Goal: Contribute content: Contribute content

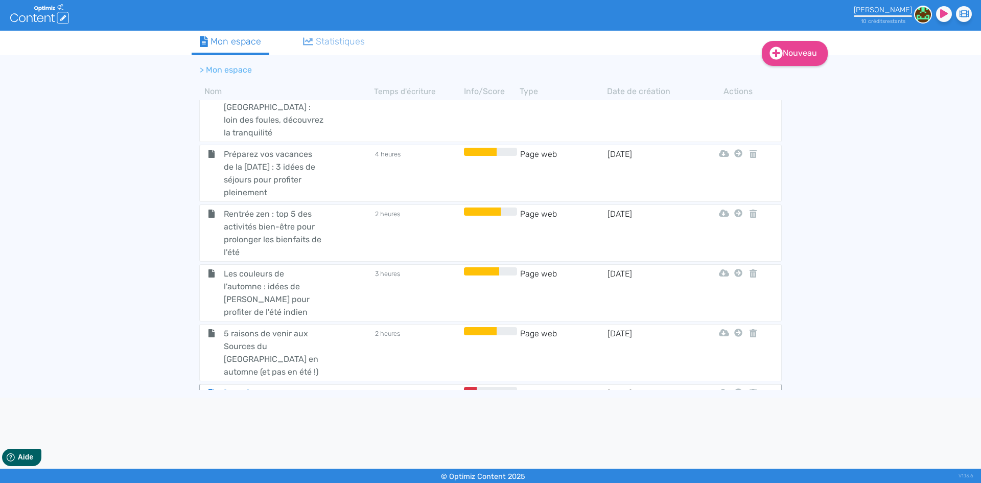
click at [276, 387] on span "[DATE] : activités et découvertes à faire avec les enfants" at bounding box center [273, 406] width 115 height 38
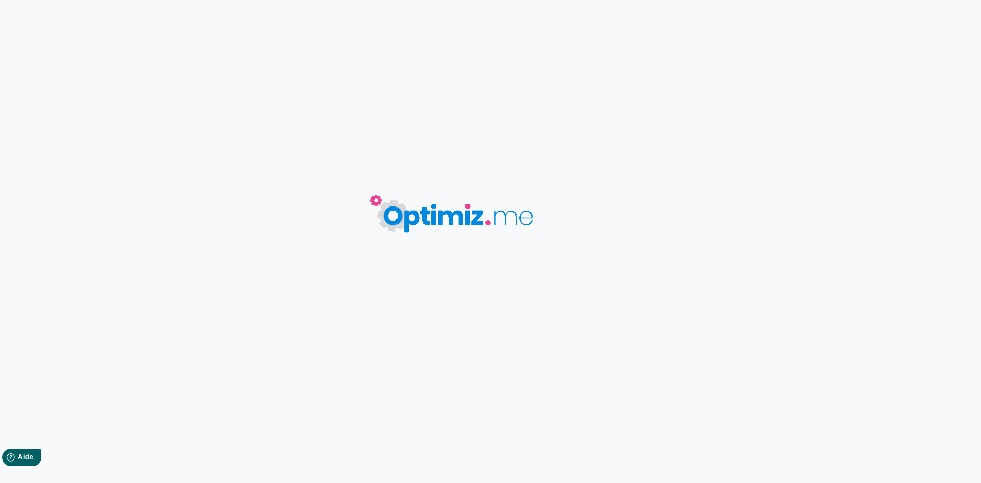
type input "[DATE] : activités et découvertes à faire avec les enfants"
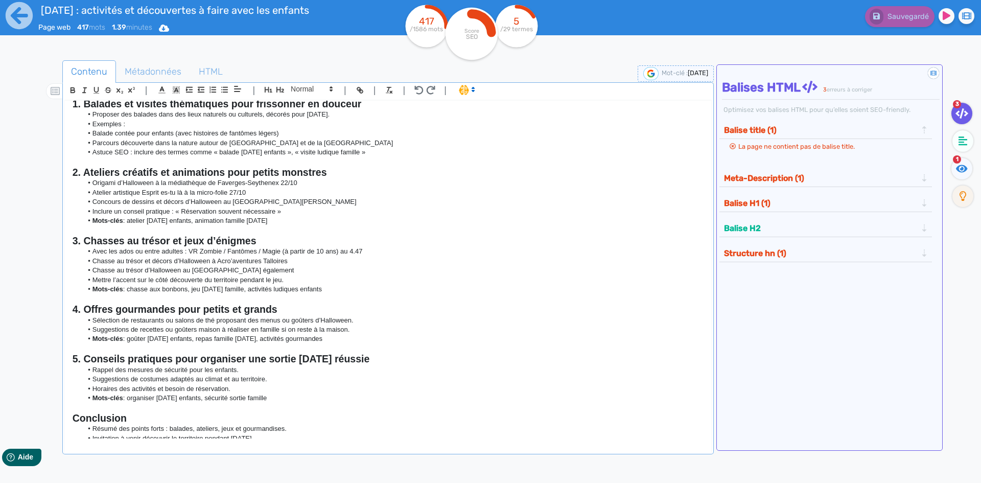
scroll to position [163, 0]
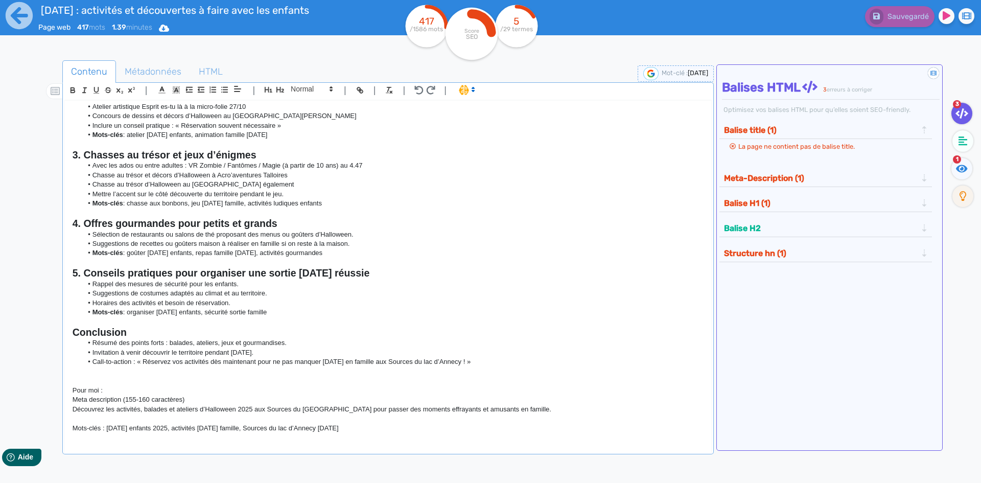
click at [385, 372] on p at bounding box center [388, 371] width 631 height 9
click at [522, 360] on li "Call-to-action : « Réservez vos activités dès maintenant pour ne pas manquer [D…" at bounding box center [392, 361] width 621 height 9
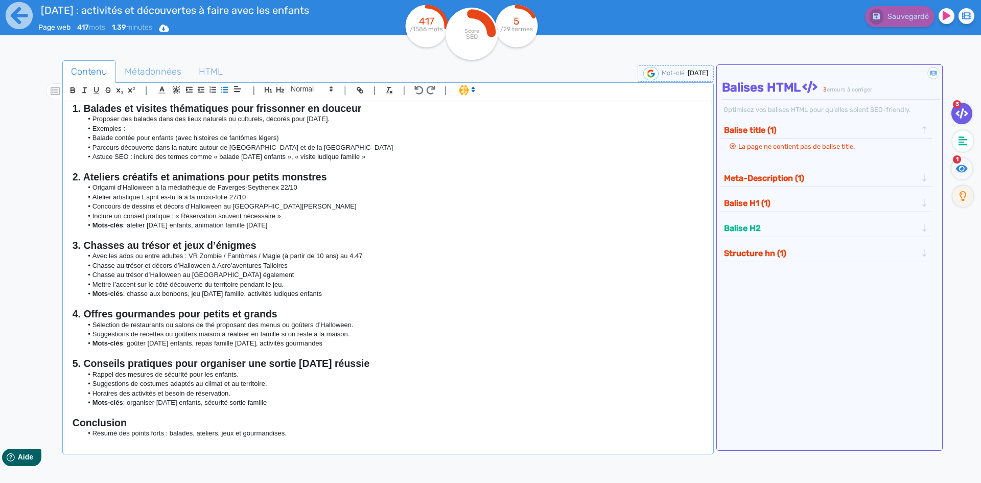
scroll to position [0, 0]
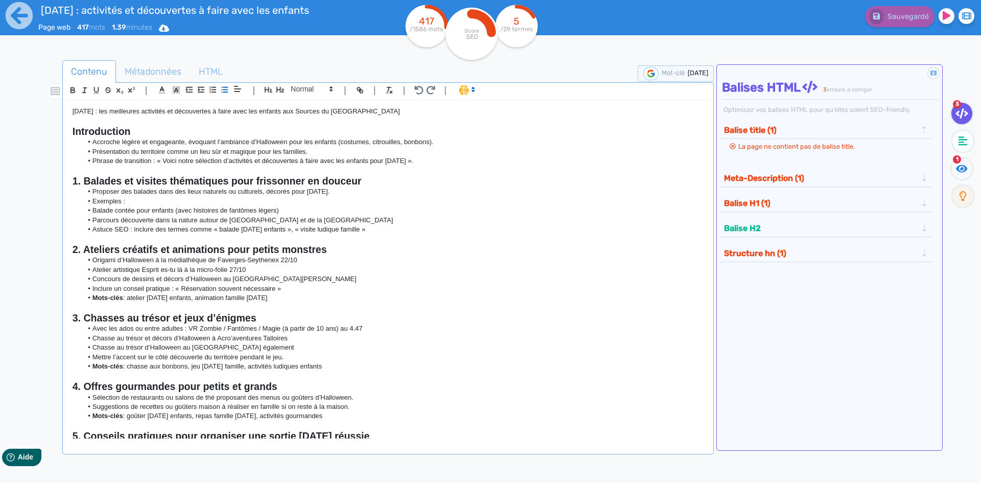
click at [442, 108] on p "[DATE] : les meilleures activités et découvertes à faire avec les enfants aux S…" at bounding box center [388, 111] width 631 height 9
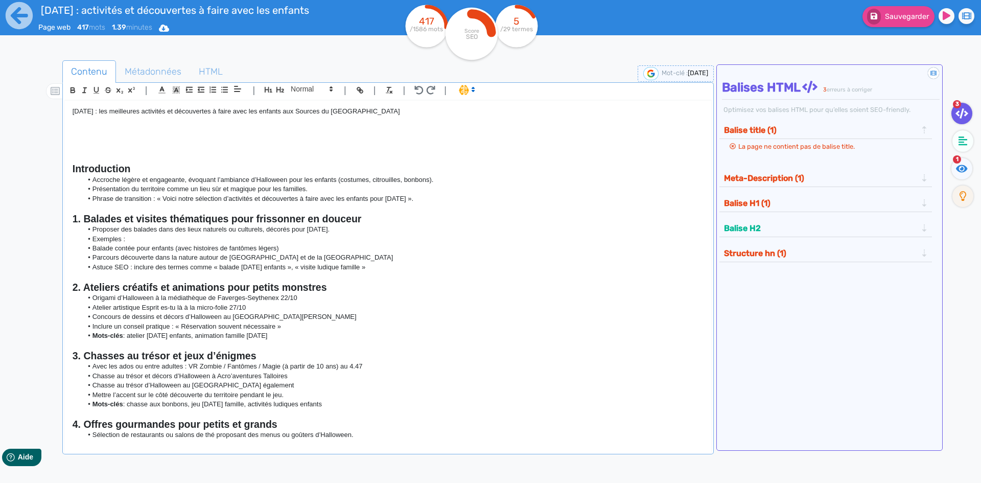
click at [112, 132] on p at bounding box center [388, 130] width 631 height 9
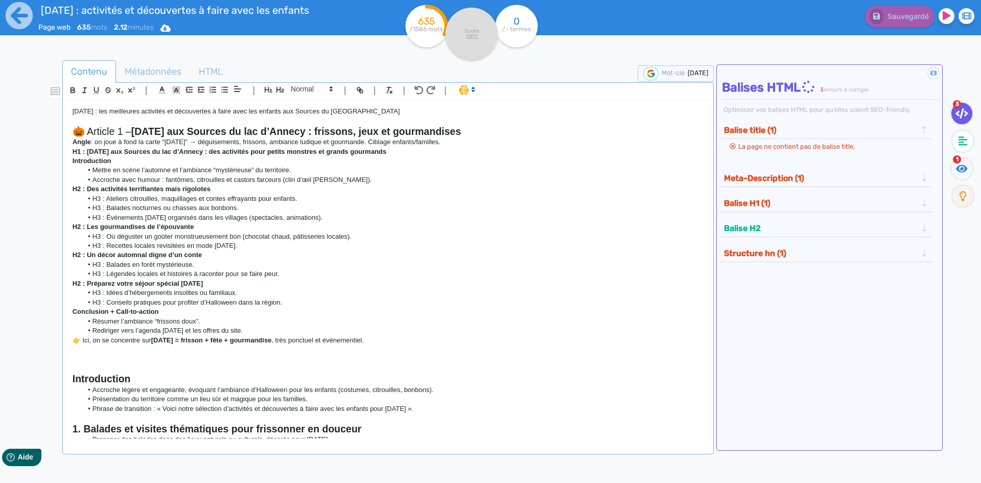
drag, startPoint x: 136, startPoint y: 131, endPoint x: 67, endPoint y: 127, distance: 69.1
click at [67, 127] on div "[DATE] : les meilleures activités et découvertes à faire avec les enfants aux S…" at bounding box center [388, 270] width 646 height 338
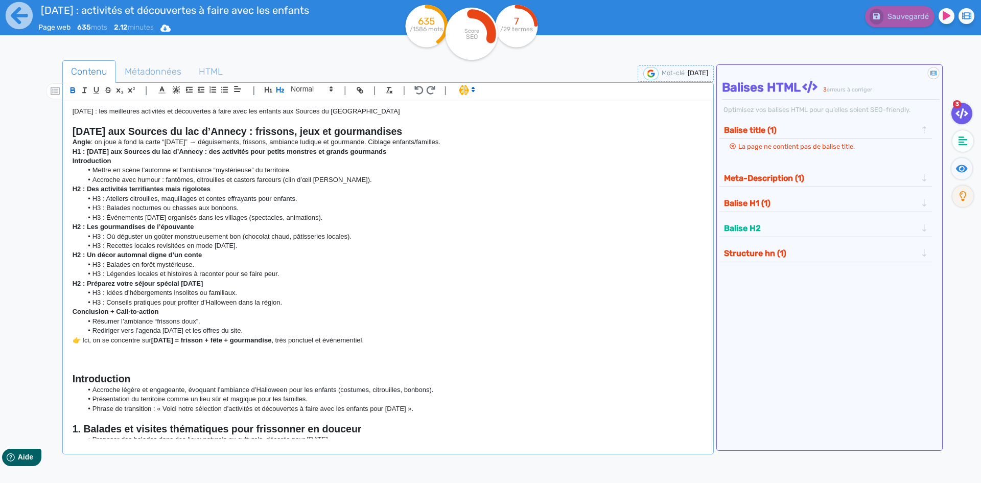
drag, startPoint x: 411, startPoint y: 109, endPoint x: 43, endPoint y: 114, distance: 367.5
click at [44, 113] on div "Contenu Métadonnées HTML | | H3 H4 H5 H6 Normal | | | | [DATE] : les meilleures…" at bounding box center [506, 303] width 952 height 490
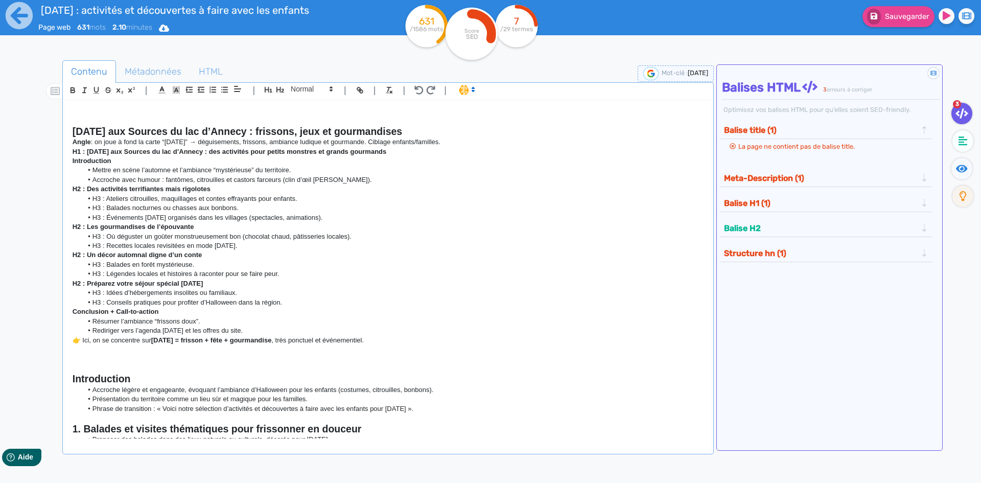
click at [71, 129] on div "[DATE] aux Sources du lac d’Annecy : frissons, jeux et gourmandises Angle : on …" at bounding box center [388, 270] width 646 height 338
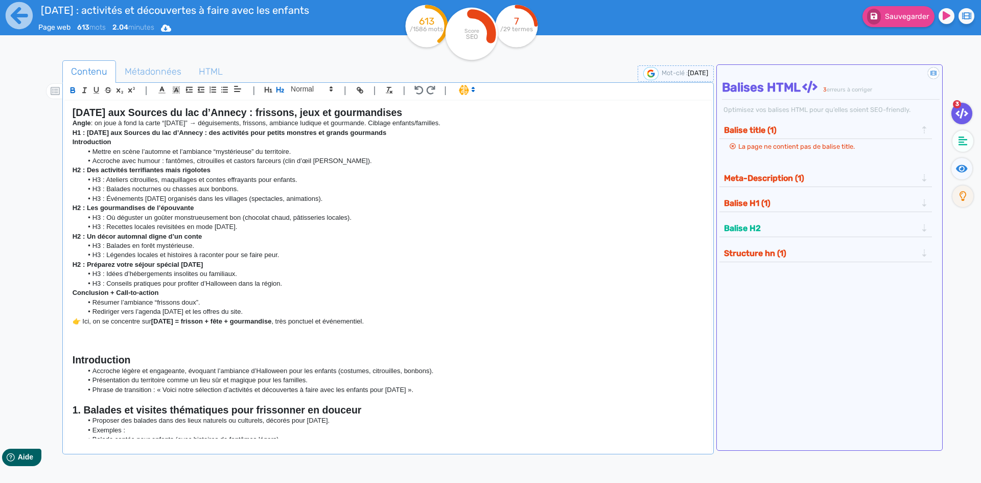
click at [71, 130] on div "[DATE] aux Sources du lac d’Annecy : frissons, jeux et gourmandises Angle : on …" at bounding box center [388, 270] width 646 height 338
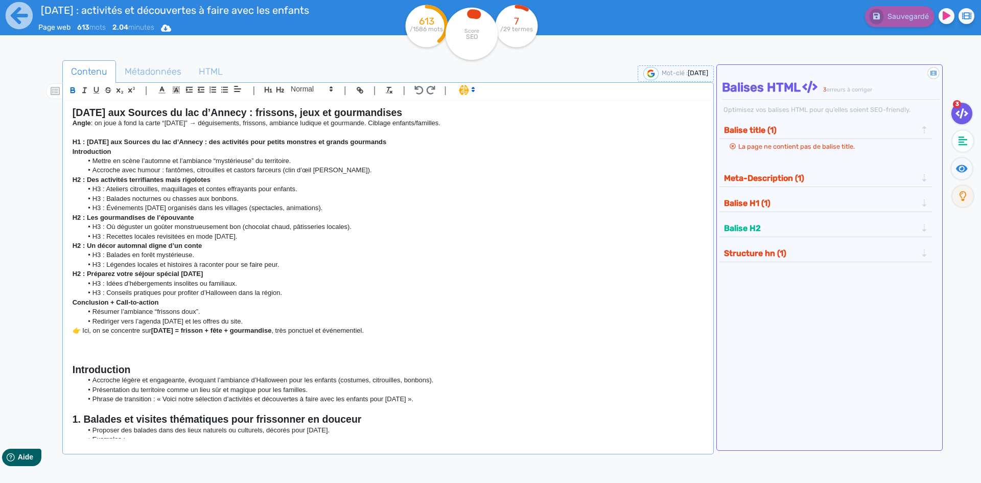
click at [342, 169] on li "Accroche avec humour : fantômes, citrouilles et castors farceurs (clin d’œil [P…" at bounding box center [392, 170] width 621 height 9
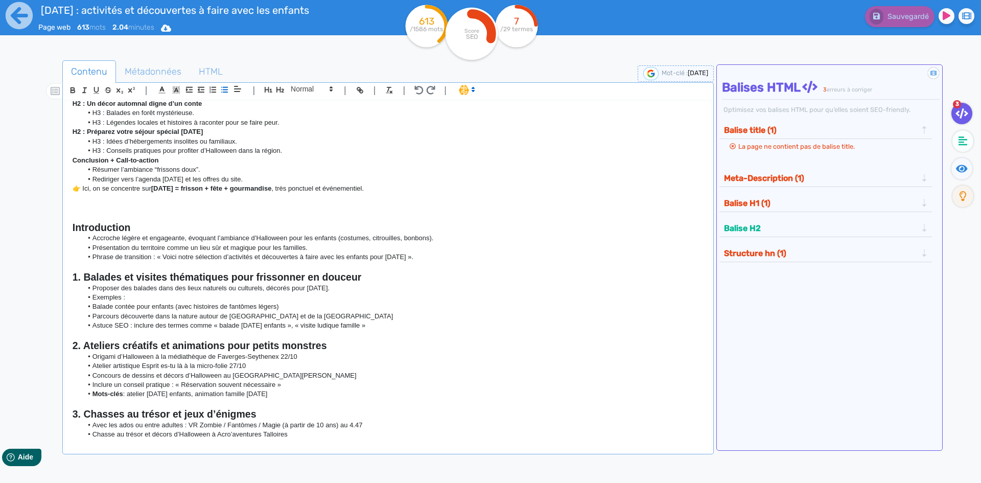
scroll to position [153, 0]
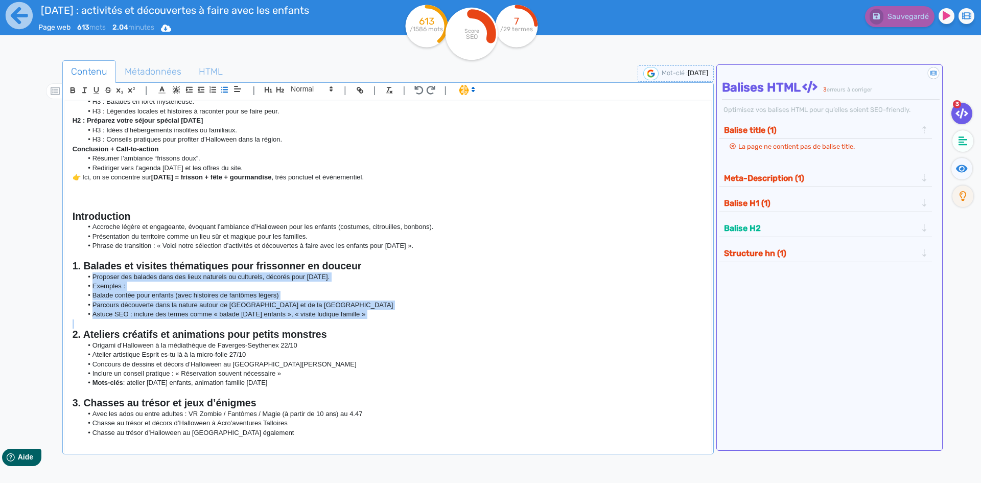
drag, startPoint x: 392, startPoint y: 325, endPoint x: 83, endPoint y: 280, distance: 312.4
click at [83, 280] on div "[DATE] aux Sources du lac d’Annecy : frissons, jeux et gourmandises Angle : on …" at bounding box center [388, 270] width 646 height 338
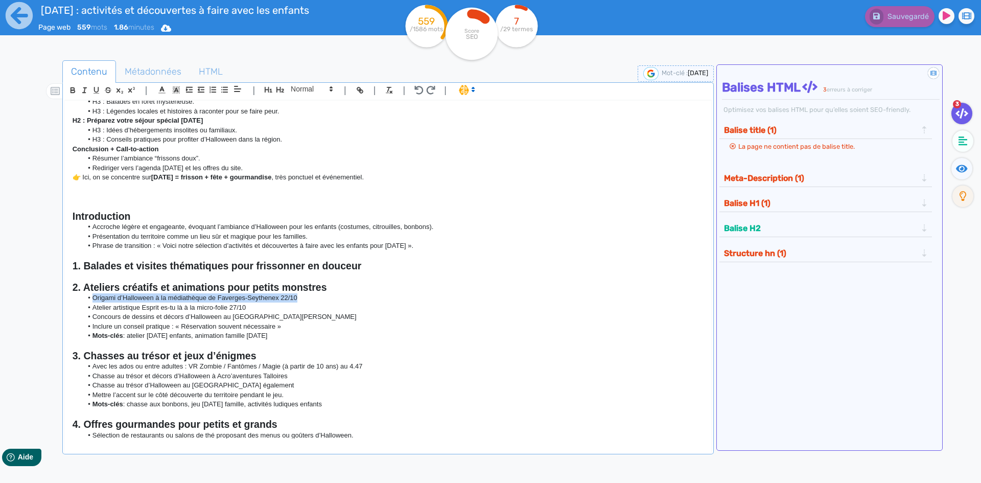
drag, startPoint x: 271, startPoint y: 296, endPoint x: 89, endPoint y: 298, distance: 181.9
click at [89, 298] on li "Origami d’Halloween à la médiathèque de Faverges-Seythenex 22/10" at bounding box center [392, 297] width 621 height 9
click at [253, 325] on li "Inclure un conseil pratique : « Réservation souvent nécessaire »" at bounding box center [392, 326] width 621 height 9
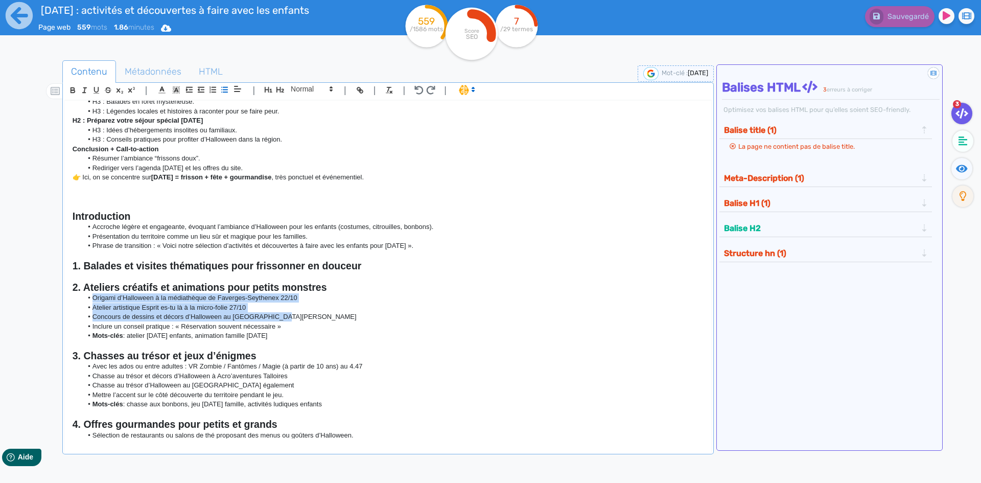
drag, startPoint x: 298, startPoint y: 318, endPoint x: 77, endPoint y: 298, distance: 222.1
click at [77, 298] on ul "Origami d’Halloween à la médiathèque de Faverges-Seythenex 22/10 Atelier artist…" at bounding box center [388, 316] width 631 height 47
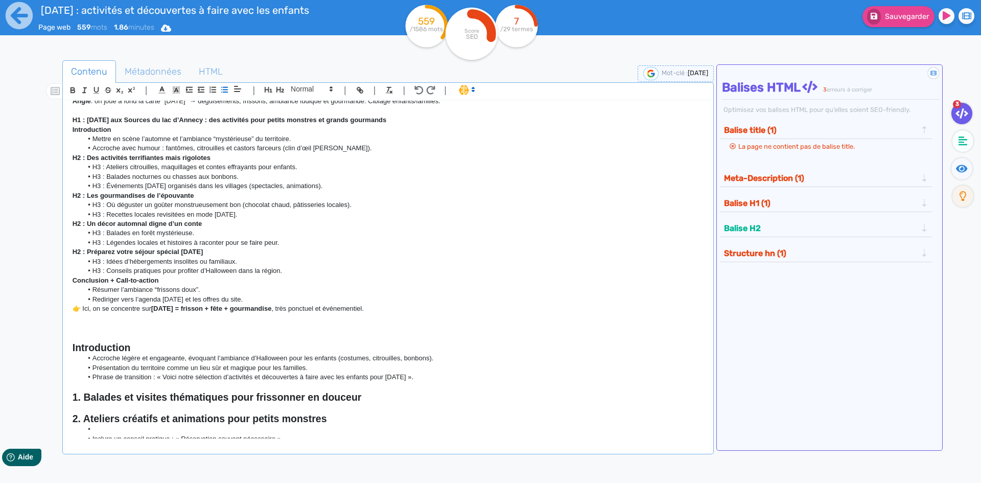
scroll to position [0, 0]
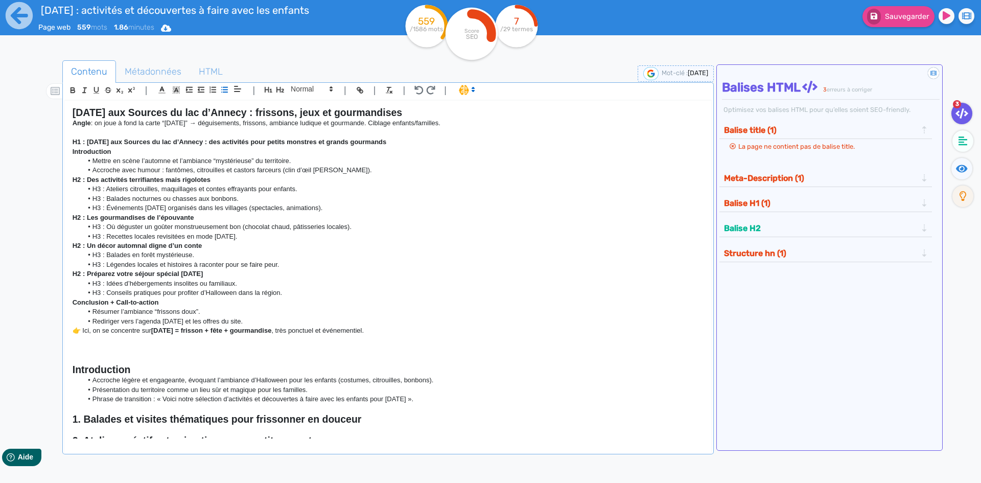
drag, startPoint x: 347, startPoint y: 207, endPoint x: 83, endPoint y: 190, distance: 264.2
click at [83, 190] on ul "H3 : Ateliers citrouilles, maquillages et contes effrayants pour enfants. H3 : …" at bounding box center [388, 198] width 631 height 28
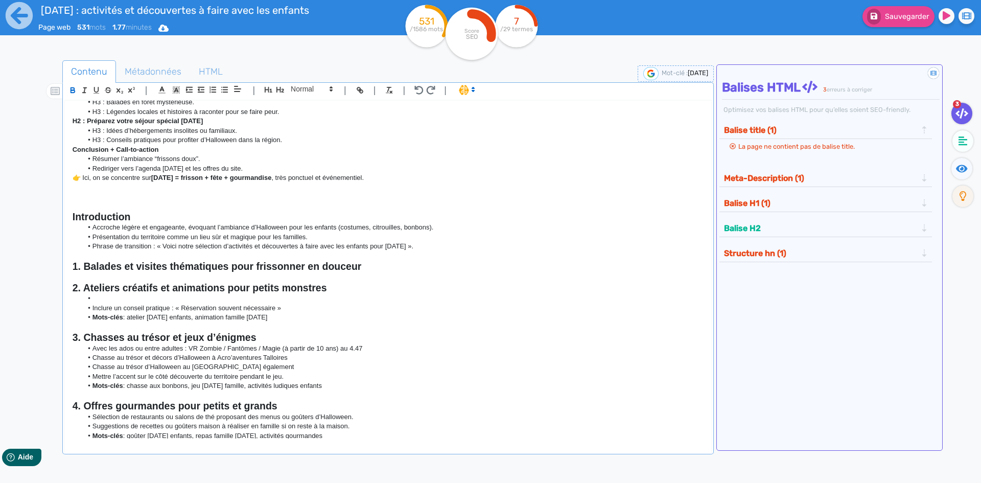
scroll to position [153, 0]
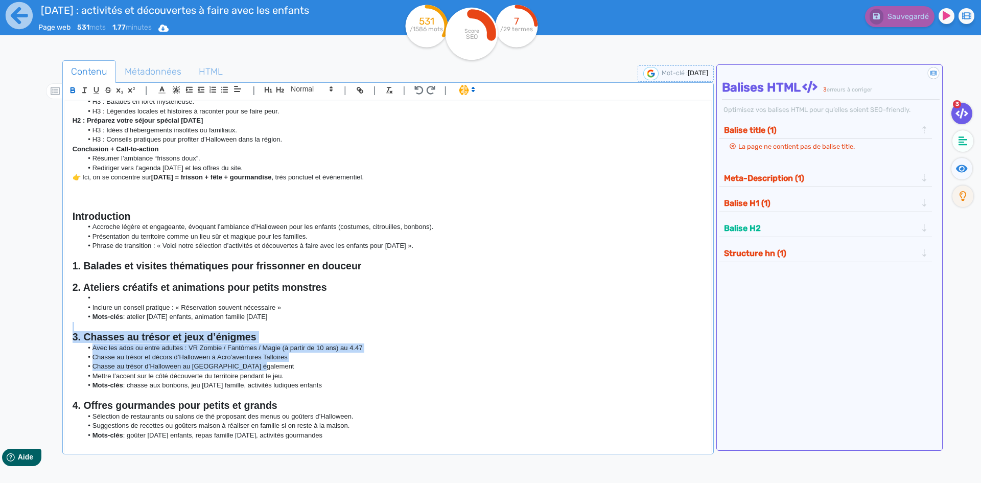
drag, startPoint x: 276, startPoint y: 367, endPoint x: 54, endPoint y: 330, distance: 224.9
click at [54, 330] on div "Contenu Métadonnées HTML | | H3 H4 H5 H6 Normal | | | | [DATE] aux Sources du l…" at bounding box center [506, 303] width 952 height 490
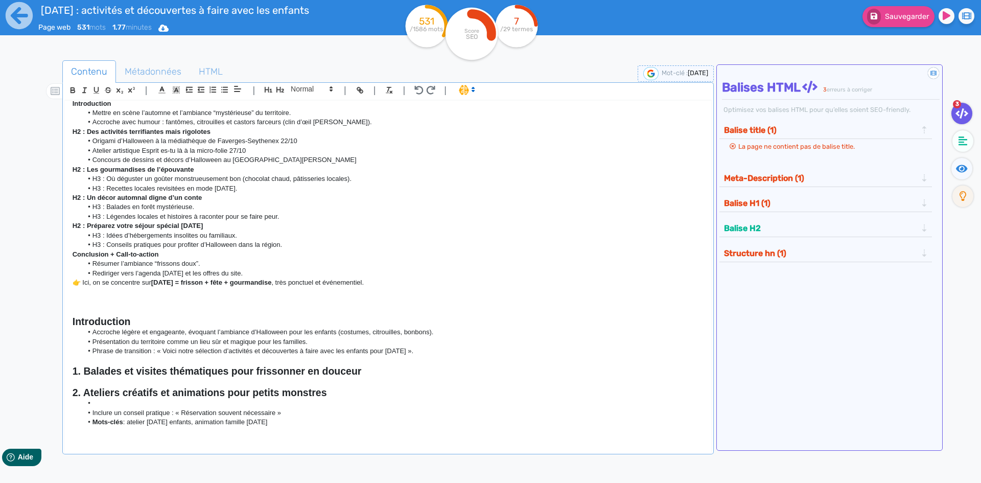
scroll to position [0, 0]
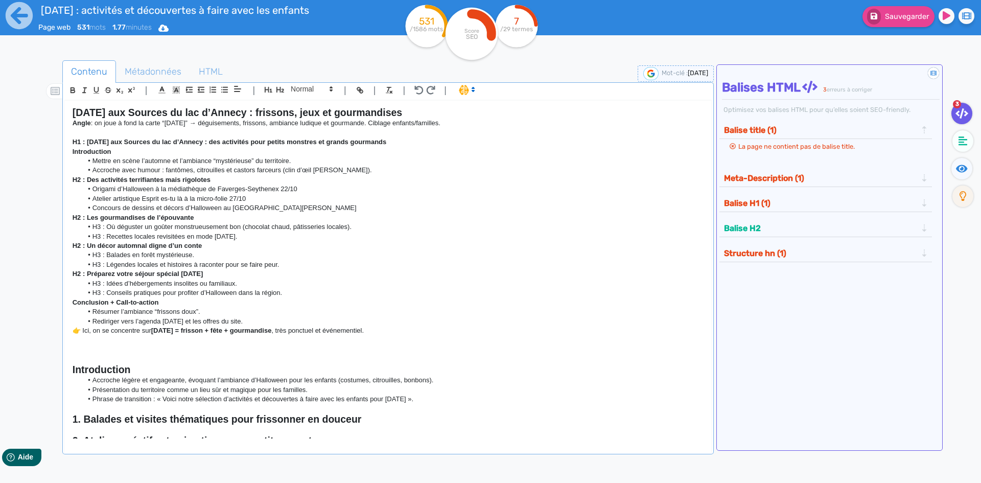
click at [282, 207] on li "Concours de dessins et décors d’Halloween au [GEOGRAPHIC_DATA][PERSON_NAME]" at bounding box center [392, 207] width 621 height 9
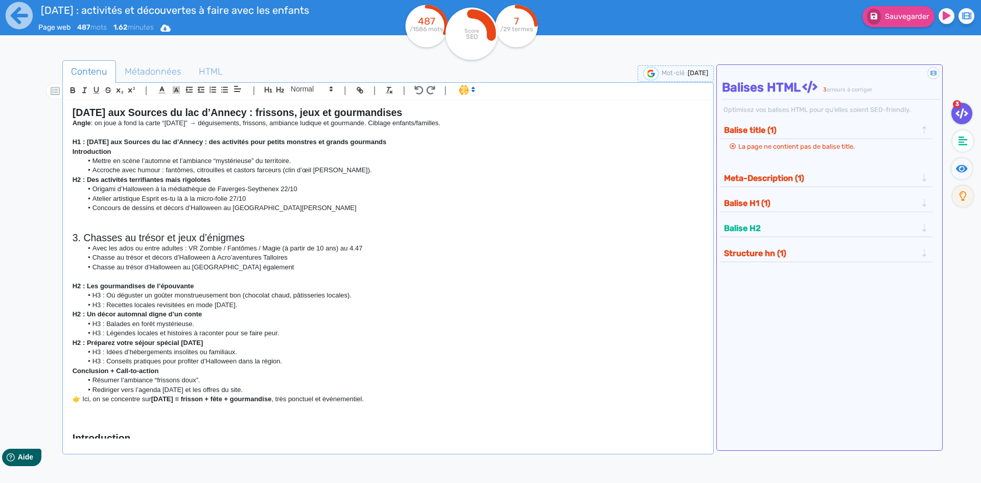
click at [79, 236] on h2 "3. Chasses au trésor et jeux d’énigmes" at bounding box center [388, 238] width 631 height 12
click at [83, 237] on h2 "3. Chasses au trésor et jeux d’énigmes" at bounding box center [388, 238] width 631 height 12
click at [138, 183] on p "H2 : Des activités terrifiantes mais rigolotes" at bounding box center [388, 179] width 631 height 9
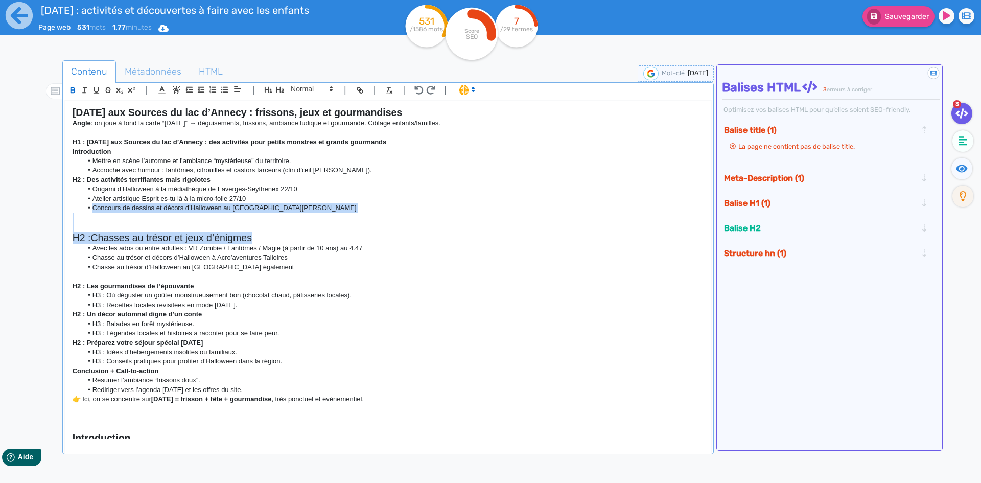
drag, startPoint x: 265, startPoint y: 242, endPoint x: 0, endPoint y: 207, distance: 267.5
click at [0, 208] on div "[DATE] : activités et découvertes à faire avec les enfants Page web 531 mots 1.…" at bounding box center [490, 273] width 981 height 547
click at [136, 233] on h2 "H2 :Chasses au trésor et jeux d’énigmes" at bounding box center [388, 238] width 631 height 12
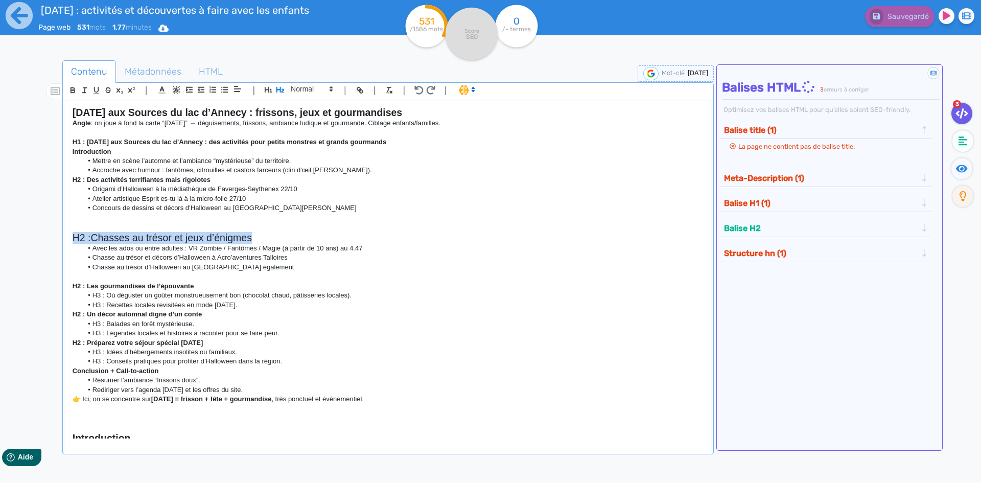
drag, startPoint x: 272, startPoint y: 238, endPoint x: 114, endPoint y: 156, distance: 177.8
click at [13, 240] on div "[DATE] : activités et découvertes à faire avec les enfants Page web 531 mots 1.…" at bounding box center [490, 273] width 981 height 547
click at [278, 89] on icon "button" at bounding box center [280, 89] width 9 height 9
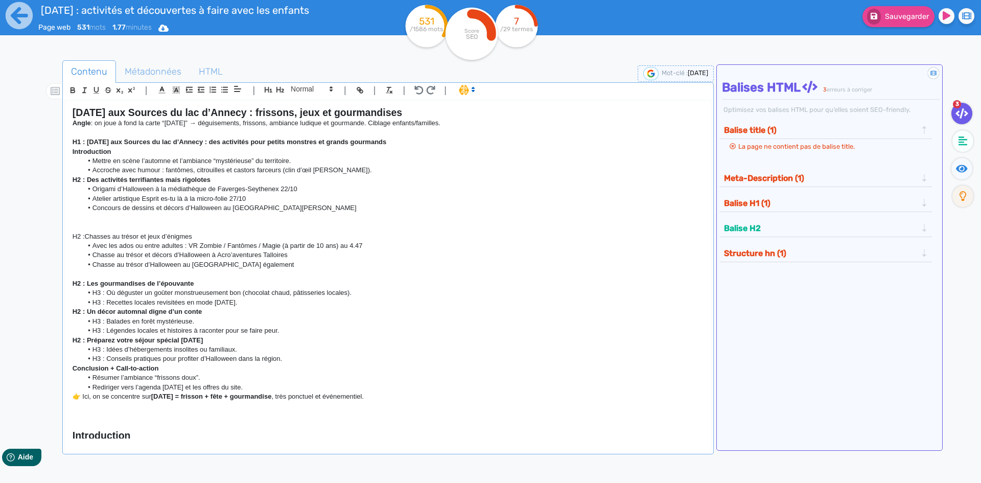
click at [258, 257] on li "Chasse au trésor et décors d’Halloween à Acro’aventures Talloires" at bounding box center [392, 254] width 621 height 9
click at [194, 217] on p at bounding box center [388, 217] width 631 height 9
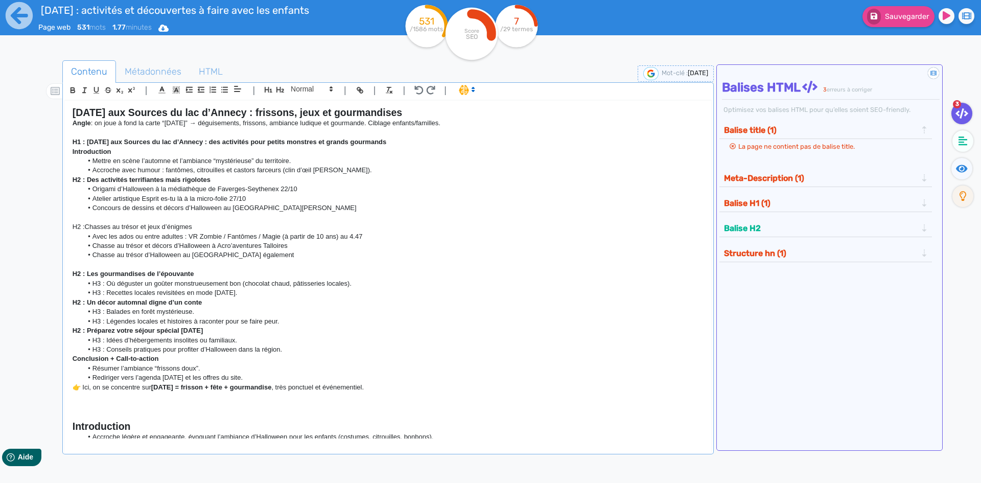
click at [142, 266] on p at bounding box center [388, 264] width 631 height 9
click at [100, 217] on p at bounding box center [388, 217] width 631 height 9
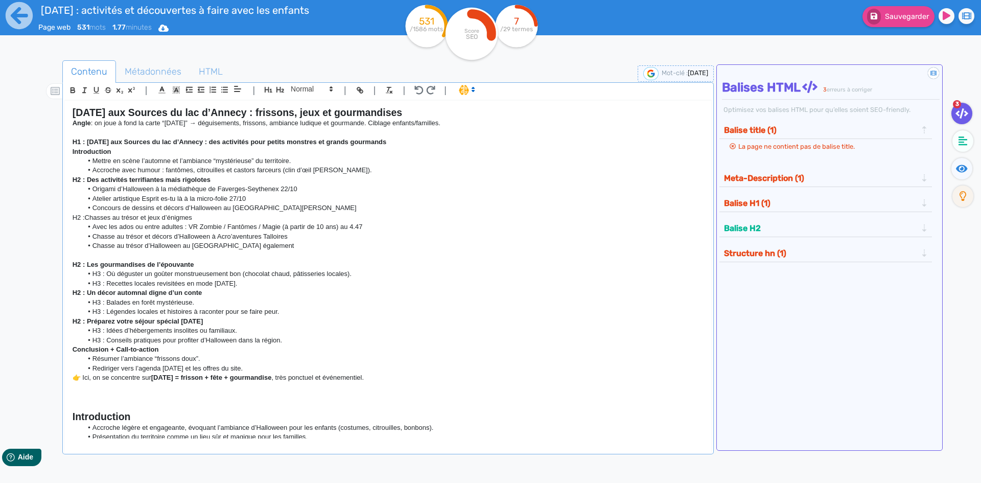
click at [114, 218] on p "H2 :Chasses au trésor et jeux d’énigmes" at bounding box center [388, 217] width 631 height 9
click at [70, 90] on icon "button" at bounding box center [72, 90] width 9 height 9
click at [227, 197] on li "Atelier artistique Esprit es-tu là à la micro-folie 27/10" at bounding box center [392, 198] width 621 height 9
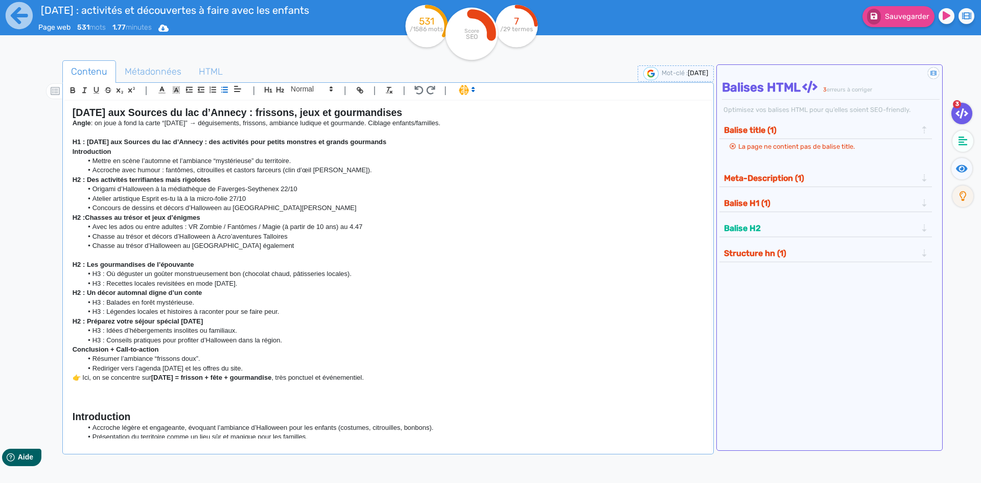
click at [231, 181] on p "H2 : Des activités terrifiantes mais rigolotes" at bounding box center [388, 179] width 631 height 9
click at [359, 173] on li "Accroche avec humour : fantômes, citrouilles et castors farceurs (clin d’œil [P…" at bounding box center [392, 170] width 621 height 9
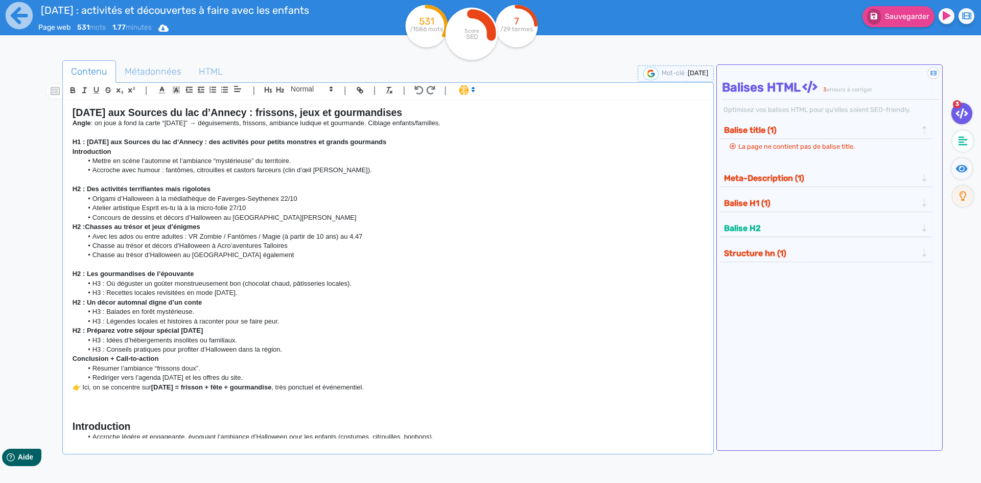
click at [294, 215] on li "Concours de dessins et décors d’Halloween au [GEOGRAPHIC_DATA][PERSON_NAME]" at bounding box center [392, 217] width 621 height 9
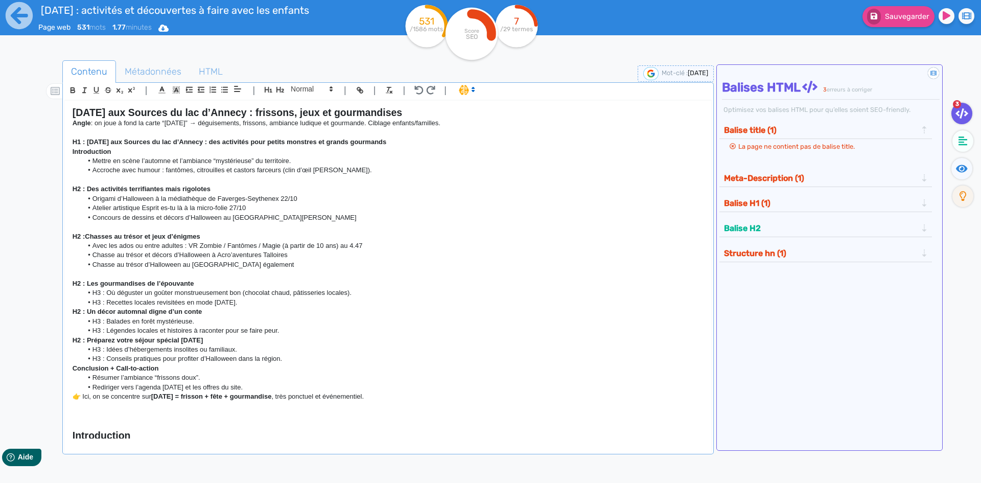
click at [258, 300] on li "H3 : Recettes locales revisitées en mode [DATE]." at bounding box center [392, 302] width 621 height 9
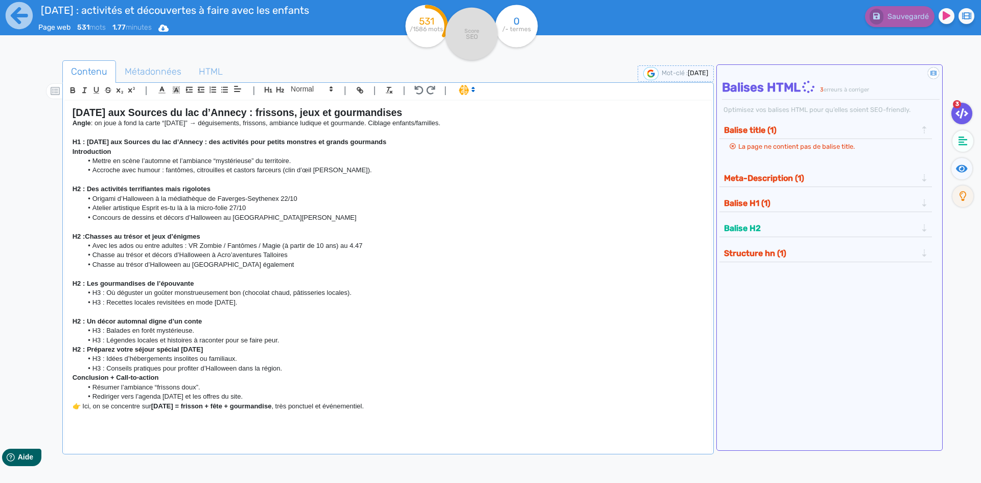
click at [291, 345] on p "H2 : Préparez votre séjour spécial [DATE]" at bounding box center [388, 349] width 631 height 9
click at [291, 338] on li "H3 : Légendes locales et histoires à raconter pour se faire peur." at bounding box center [392, 340] width 621 height 9
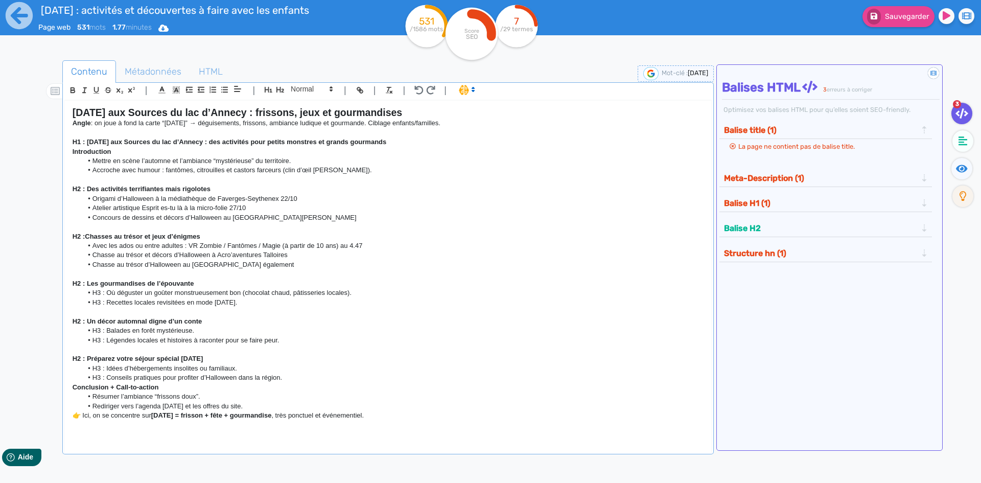
click at [281, 377] on li "H3 : Conseils pratiques pour profiter d’Halloween dans la région." at bounding box center [392, 377] width 621 height 9
click at [296, 380] on li "H3 : Conseils pratiques pour profiter d’Halloween dans la région." at bounding box center [392, 377] width 621 height 9
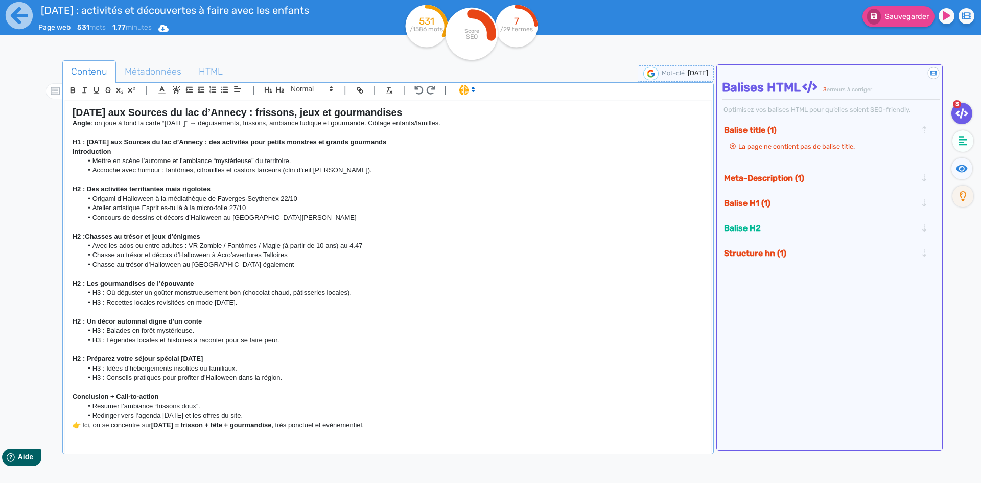
click at [356, 295] on li "H3 : Où déguster un goûter monstrueusement bon (chocolat chaud, pâtisseries loc…" at bounding box center [392, 292] width 621 height 9
click at [314, 337] on li "H3 : Légendes locales et histoires à raconter pour se faire peur." at bounding box center [392, 340] width 621 height 9
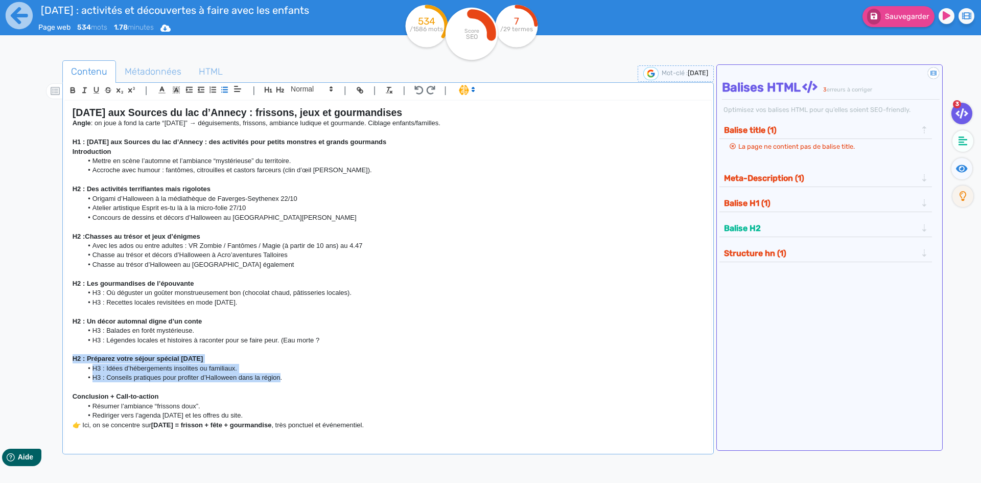
drag, startPoint x: 280, startPoint y: 379, endPoint x: 72, endPoint y: 357, distance: 209.7
click at [72, 357] on div "[DATE] aux Sources du lac d’Annecy : frissons, jeux et gourmandises Angle : on …" at bounding box center [388, 270] width 646 height 338
click at [265, 370] on li "H3 : Idées d’hébergements insolites ou familiaux." at bounding box center [392, 368] width 621 height 9
drag, startPoint x: 299, startPoint y: 374, endPoint x: 49, endPoint y: 356, distance: 251.1
click at [49, 356] on div "Contenu Métadonnées HTML | | H3 H4 H5 H6 Normal | | | | [DATE] aux Sources du l…" at bounding box center [506, 303] width 952 height 490
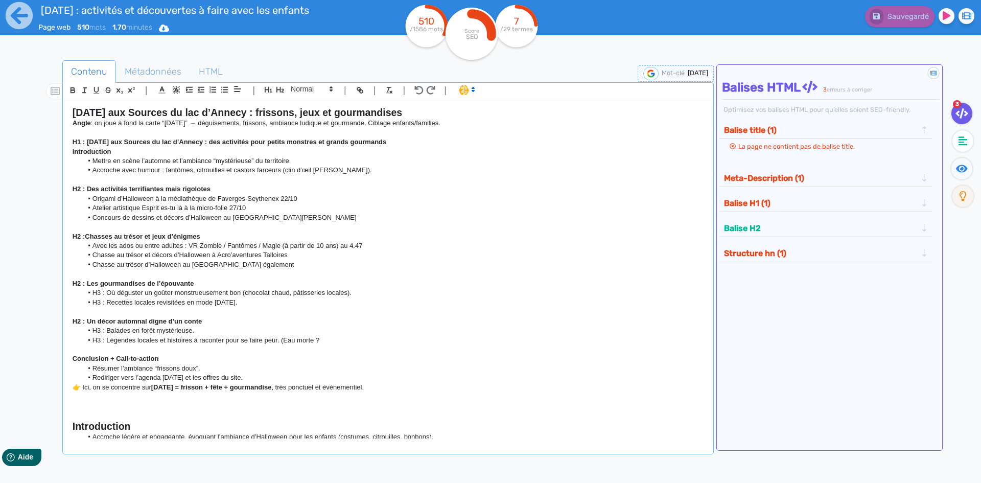
click at [83, 388] on p "👉 Ici, on se concentre sur [DATE] = frisson + fête + gourmandise , très ponctue…" at bounding box center [388, 387] width 631 height 9
drag, startPoint x: 162, startPoint y: 387, endPoint x: 46, endPoint y: 391, distance: 116.1
click at [46, 391] on div "Contenu Métadonnées HTML | | H3 H4 H5 H6 Normal | | | | [DATE] aux Sources du l…" at bounding box center [506, 303] width 952 height 490
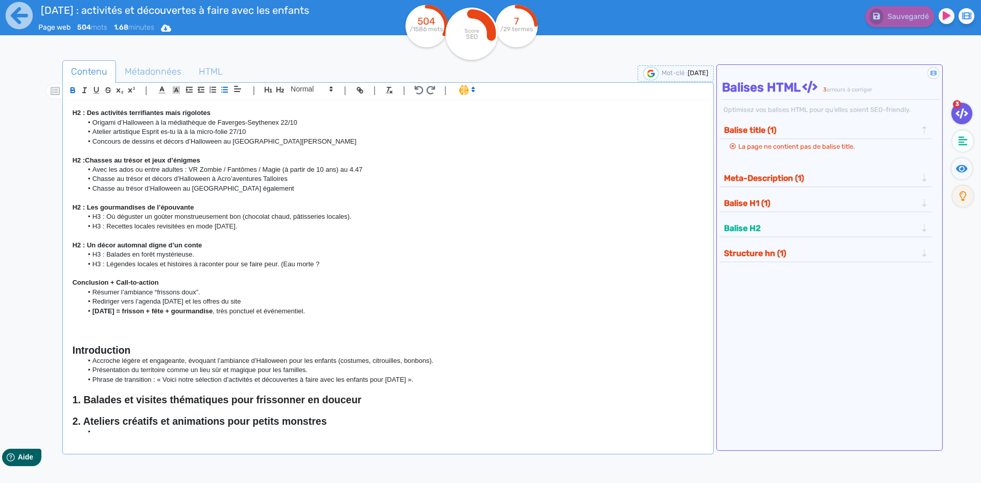
scroll to position [51, 0]
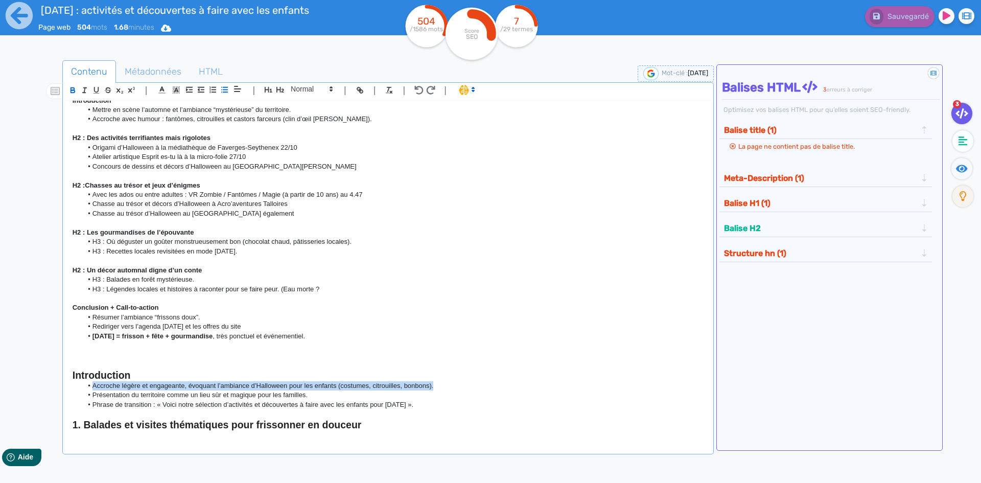
drag, startPoint x: 113, startPoint y: 384, endPoint x: 463, endPoint y: 387, distance: 349.6
click at [463, 387] on li "Accroche légère et engageante, évoquant l’ambiance d’Halloween pour les enfants…" at bounding box center [392, 385] width 621 height 9
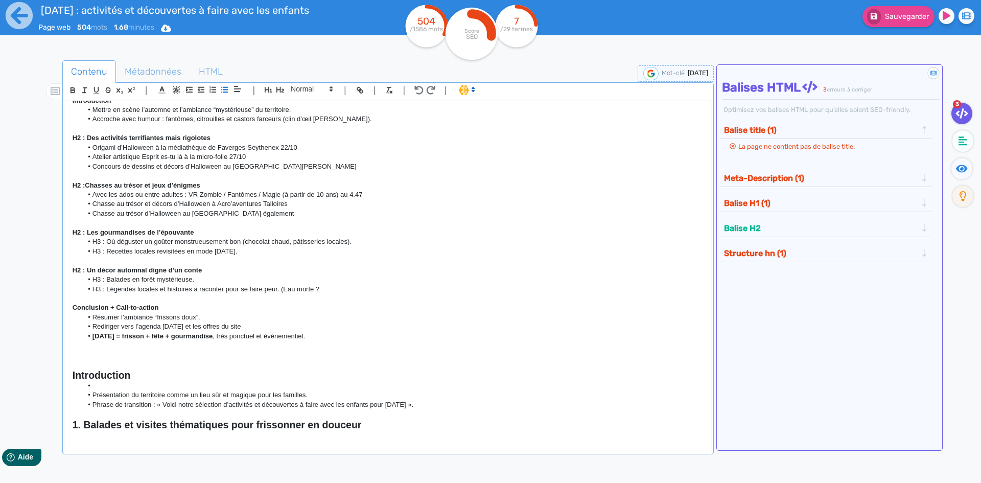
scroll to position [0, 0]
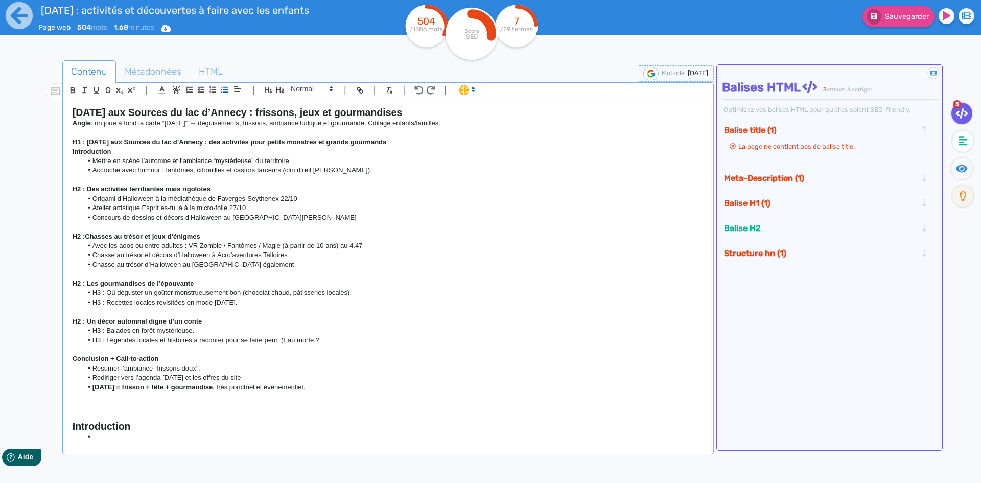
click at [306, 163] on li "Mettre en scène l’automne et l’ambiance “mystérieuse” du territoire." at bounding box center [392, 160] width 621 height 9
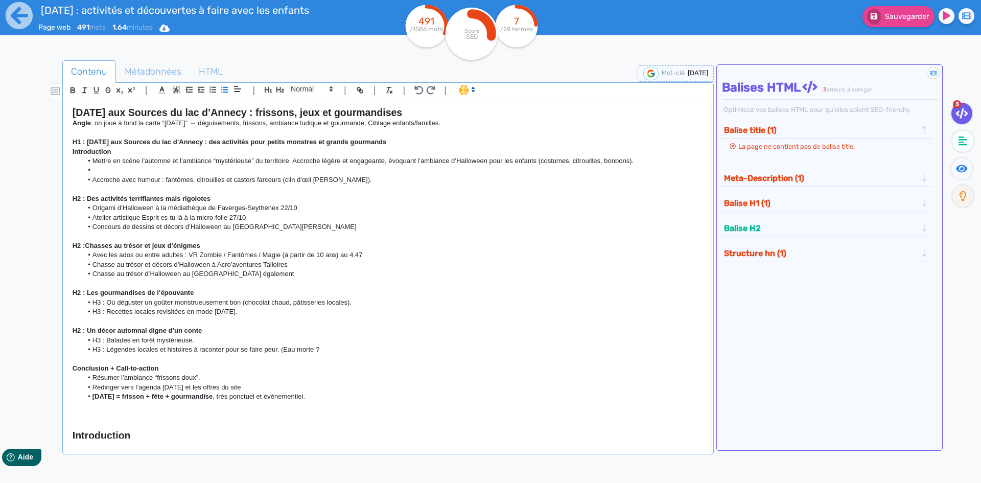
click at [275, 175] on li "Accroche avec humour : fantômes, citrouilles et castors farceurs (clin d’œil [P…" at bounding box center [392, 179] width 621 height 9
click at [272, 171] on li at bounding box center [392, 170] width 621 height 9
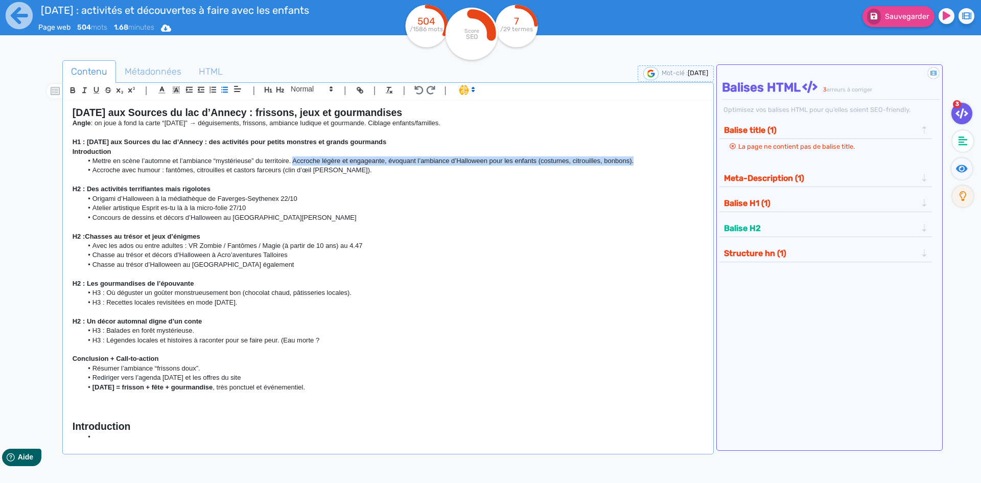
drag, startPoint x: 666, startPoint y: 160, endPoint x: 292, endPoint y: 160, distance: 373.6
click at [292, 160] on li "Mettre en scène l’automne et l’ambiance “mystérieuse” du territoire. Accroche l…" at bounding box center [392, 160] width 621 height 9
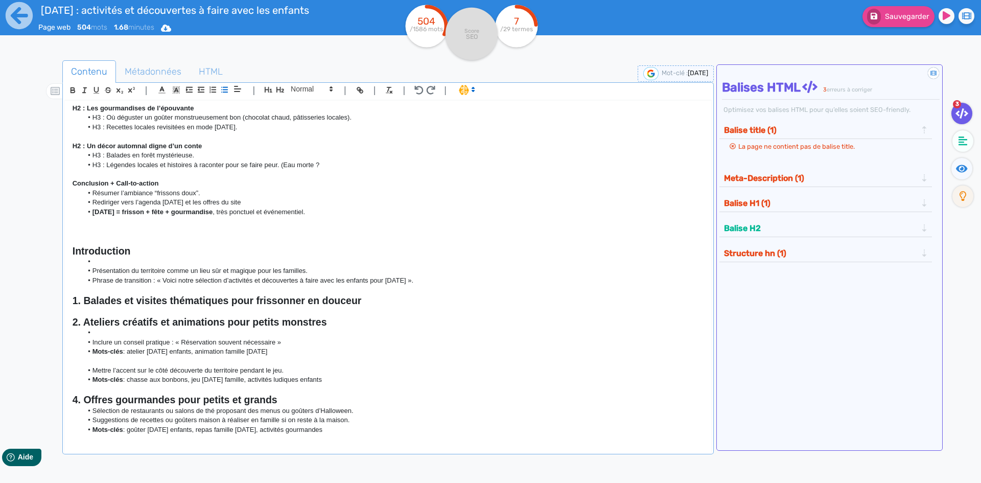
scroll to position [204, 0]
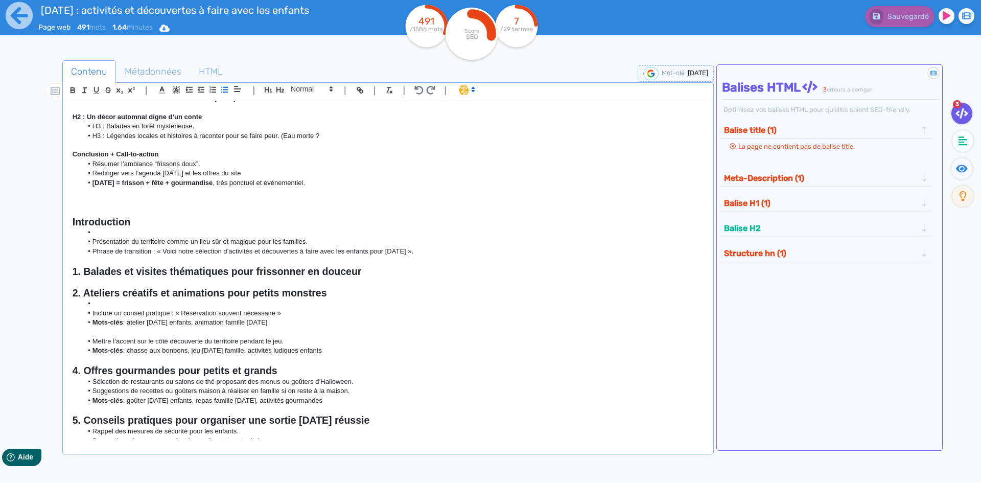
drag, startPoint x: 363, startPoint y: 351, endPoint x: 56, endPoint y: 219, distance: 333.8
click at [56, 219] on div "Contenu Métadonnées HTML | | H3 H4 H5 H6 Normal | | | | [DATE] aux Sources du l…" at bounding box center [506, 303] width 952 height 490
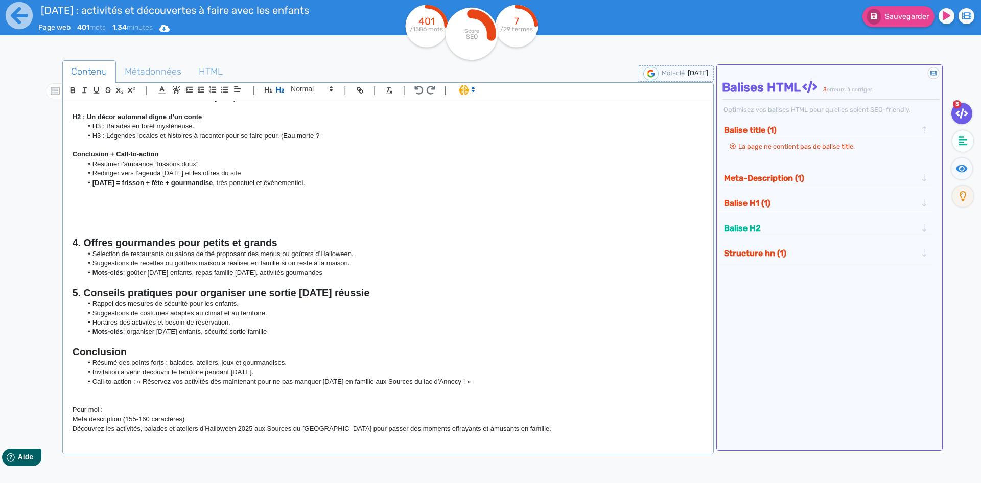
drag, startPoint x: 373, startPoint y: 269, endPoint x: 1, endPoint y: 231, distance: 373.9
click at [1, 231] on div "[DATE] : activités et découvertes à faire avec les enfants Page web 401 mots 1.…" at bounding box center [490, 273] width 981 height 547
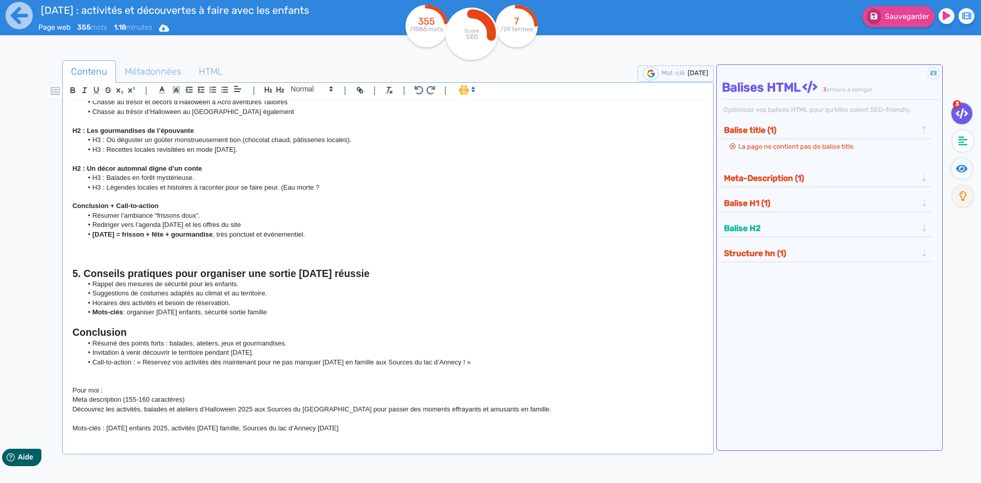
scroll to position [153, 0]
click at [126, 265] on p at bounding box center [388, 262] width 631 height 9
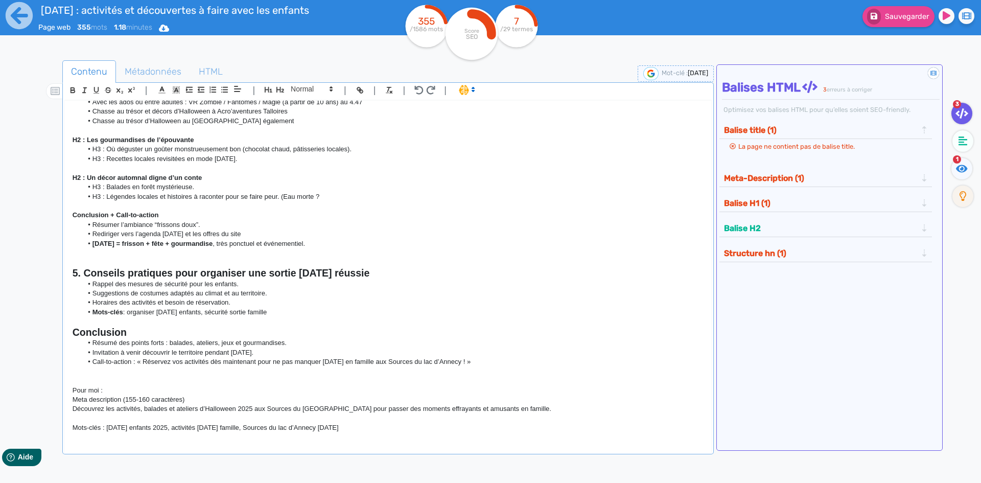
scroll to position [144, 0]
click at [335, 273] on strong "5. Conseils pratiques pour organiser une sortie [DATE] réussie" at bounding box center [221, 272] width 297 height 11
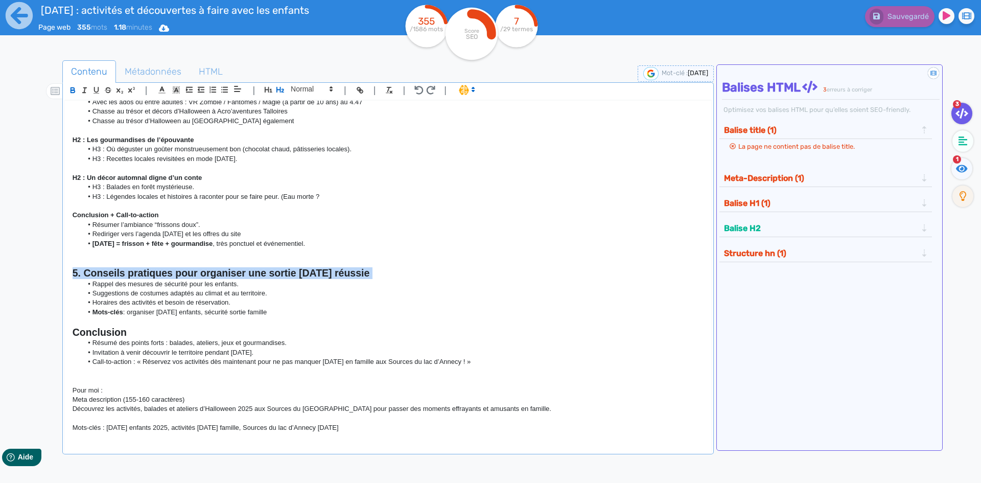
click at [335, 273] on strong "5. Conseils pratiques pour organiser une sortie [DATE] réussie" at bounding box center [221, 272] width 297 height 11
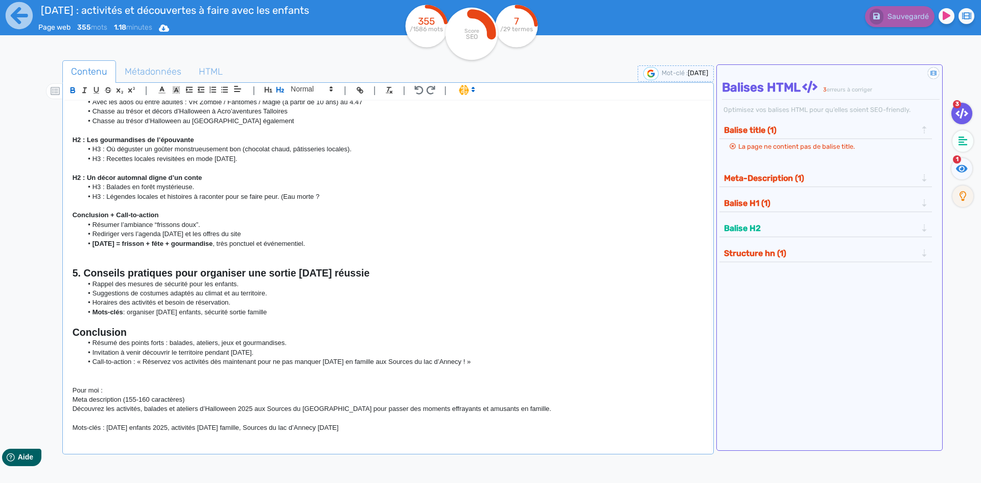
click at [270, 297] on li "Suggestions de costumes adaptés au climat et au territoire." at bounding box center [392, 293] width 621 height 9
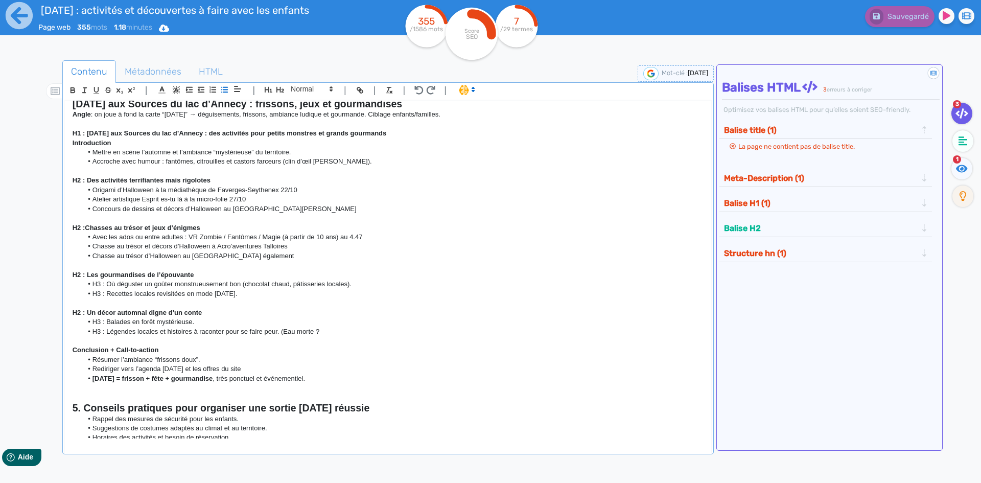
scroll to position [0, 0]
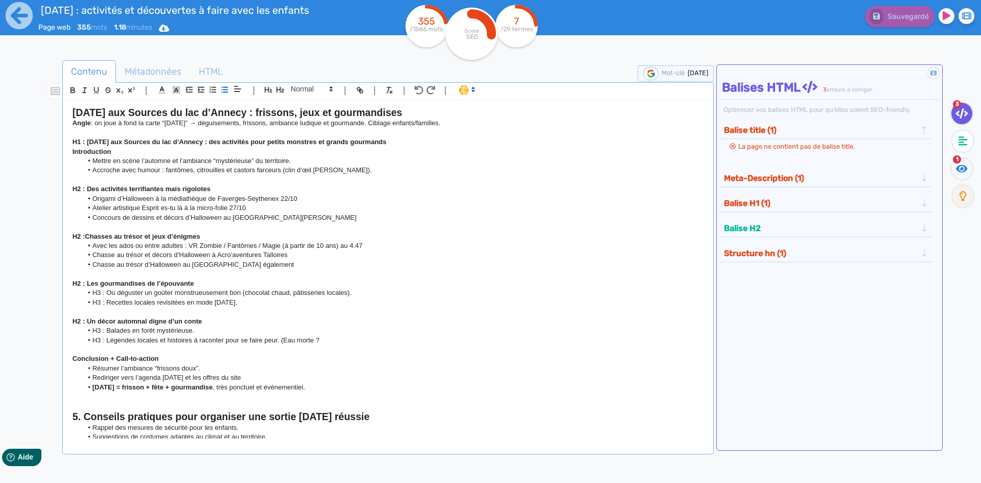
click at [250, 322] on p "H2 : Un décor automnal digne d’un conte" at bounding box center [388, 321] width 631 height 9
click at [238, 331] on li "H3 : Balades en forêt mystérieuse." at bounding box center [392, 330] width 621 height 9
click at [325, 338] on li "H3 : Légendes locales et histoires à raconter pour se faire peur. (Eau morte ?" at bounding box center [392, 340] width 621 height 9
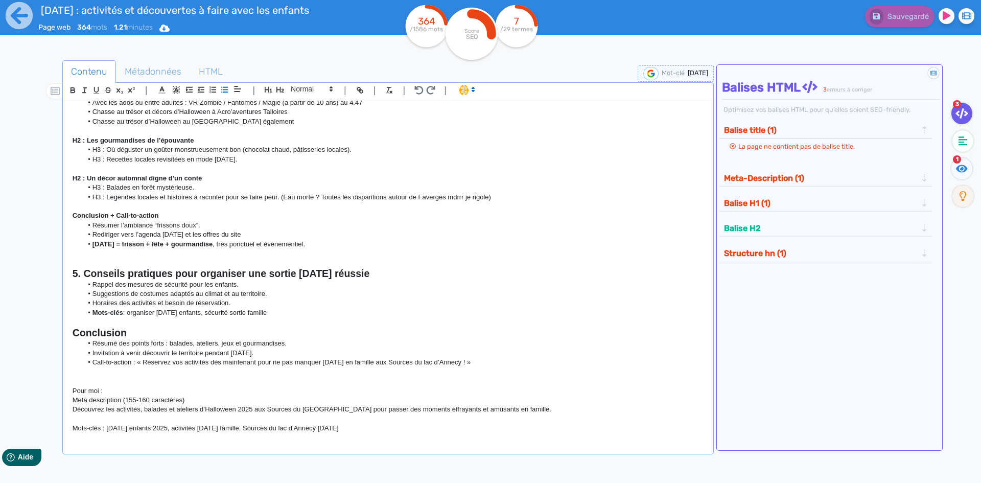
scroll to position [144, 0]
click at [79, 274] on strong "5. Conseils pratiques pour organiser une sortie [DATE] réussie" at bounding box center [221, 272] width 297 height 11
drag, startPoint x: 526, startPoint y: 357, endPoint x: 34, endPoint y: 323, distance: 493.3
click at [34, 323] on div "Contenu Métadonnées HTML | | H3 H4 H5 H6 Normal | | | | [DATE] aux Sources du l…" at bounding box center [506, 303] width 952 height 490
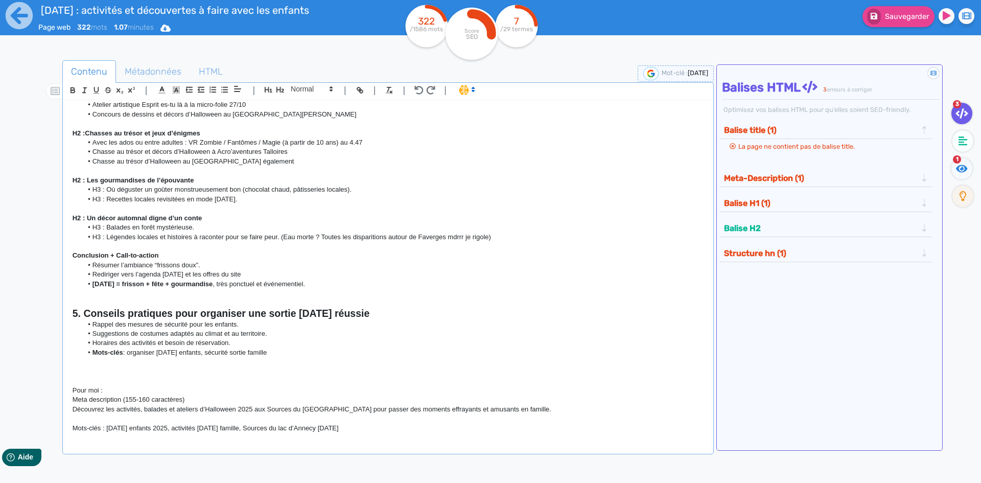
click at [89, 378] on p at bounding box center [388, 380] width 631 height 9
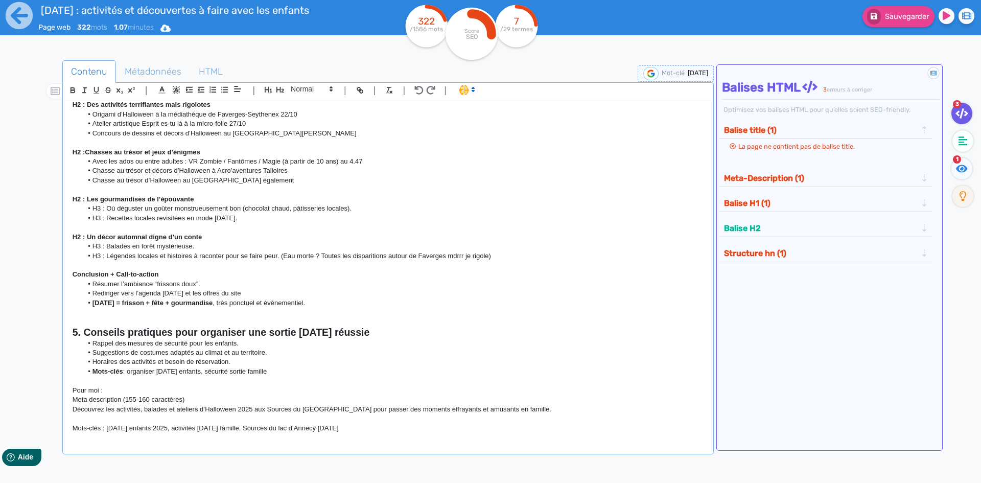
scroll to position [84, 0]
drag, startPoint x: 286, startPoint y: 371, endPoint x: 61, endPoint y: 333, distance: 228.0
click at [61, 333] on div "Contenu Métadonnées HTML | | H3 H4 H5 H6 Normal | | | | [DATE] aux Sources du l…" at bounding box center [506, 303] width 952 height 490
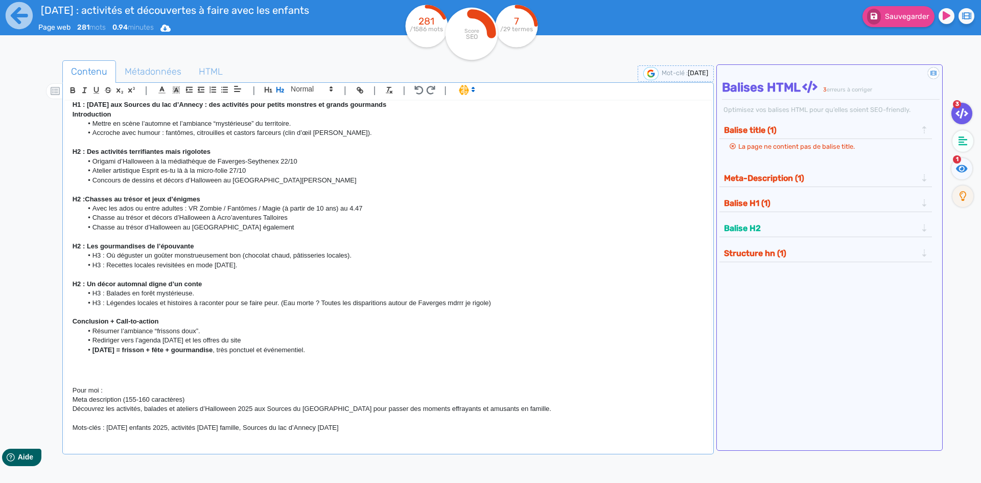
scroll to position [28, 0]
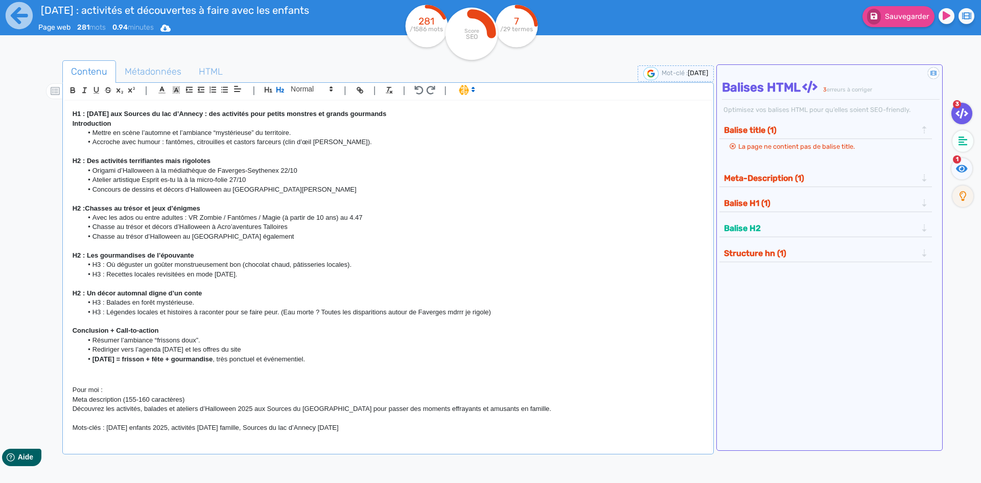
click at [236, 374] on h2 at bounding box center [388, 370] width 631 height 12
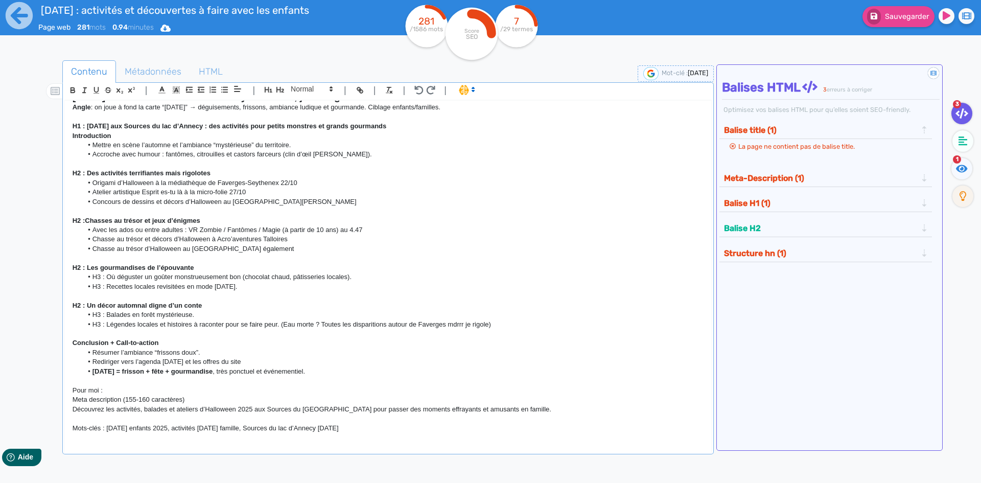
scroll to position [16, 0]
click at [194, 399] on p "Meta description (155-160 caractères)" at bounding box center [388, 399] width 631 height 9
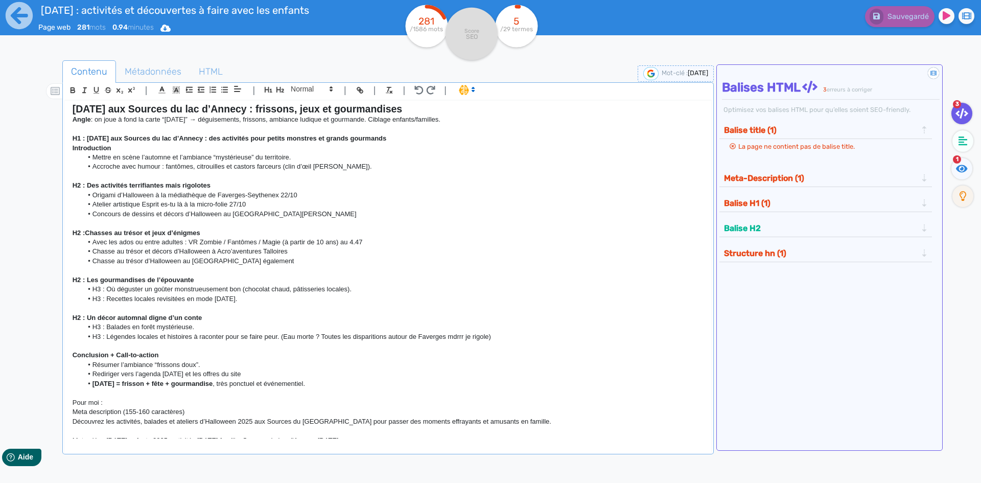
scroll to position [0, 0]
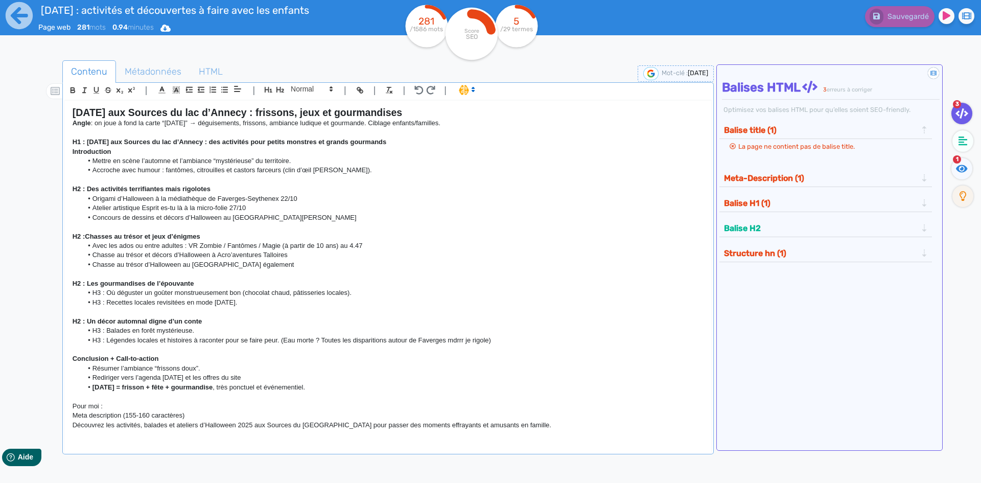
click at [85, 238] on strong "H2 :Chasses au trésor et jeux d’énigmes" at bounding box center [137, 237] width 128 height 8
click at [281, 266] on li "Chasse au trésor d’Halloween au [GEOGRAPHIC_DATA] également" at bounding box center [392, 264] width 621 height 9
click at [377, 287] on p "H2 : Les gourmandises de l’épouvante" at bounding box center [388, 283] width 631 height 9
click at [379, 293] on li "H3 : Où déguster un goûter monstrueusement bon (chocolat chaud, pâtisseries loc…" at bounding box center [392, 292] width 621 height 9
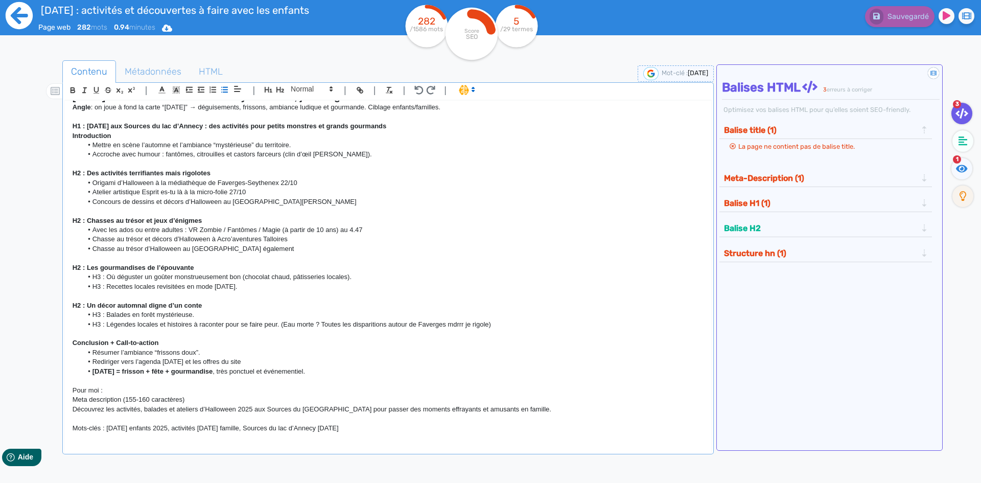
click at [22, 17] on icon at bounding box center [19, 15] width 27 height 27
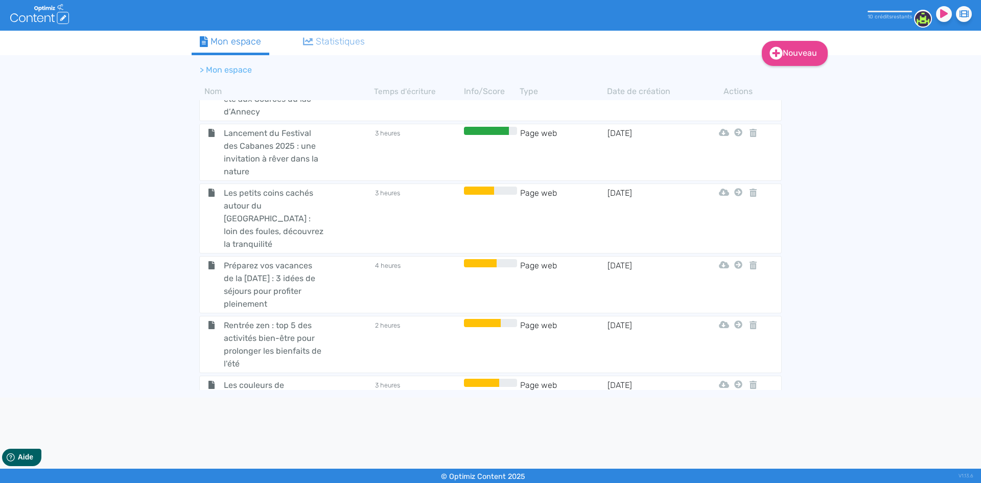
scroll to position [1141, 0]
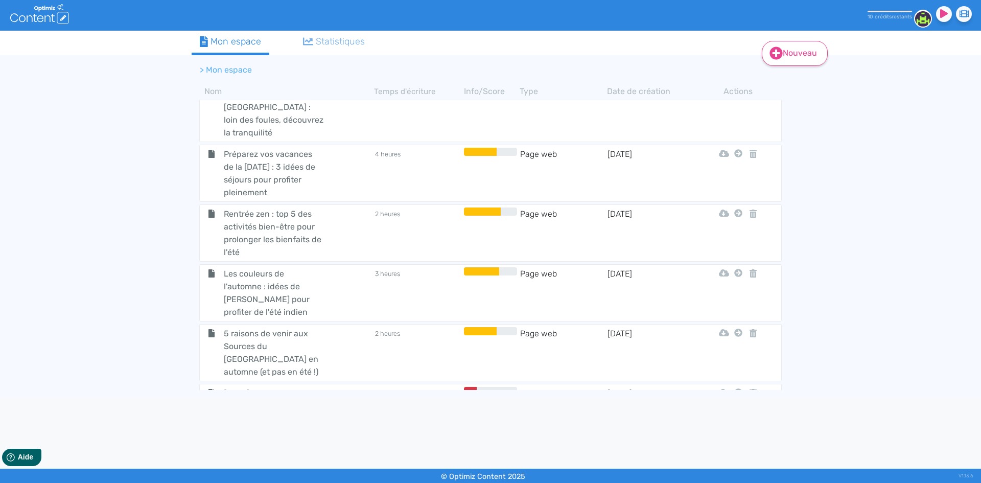
click at [778, 52] on icon at bounding box center [776, 53] width 13 height 13
click at [794, 59] on link "Nouveau" at bounding box center [795, 53] width 66 height 25
click at [848, 168] on div "Nouveau Contenu (0 credits) Dossier Mon espace Statistiques > Mon espace Nom Te…" at bounding box center [490, 214] width 981 height 367
click at [284, 387] on span "[DATE] : activités et découvertes à faire avec les enfants" at bounding box center [273, 406] width 115 height 38
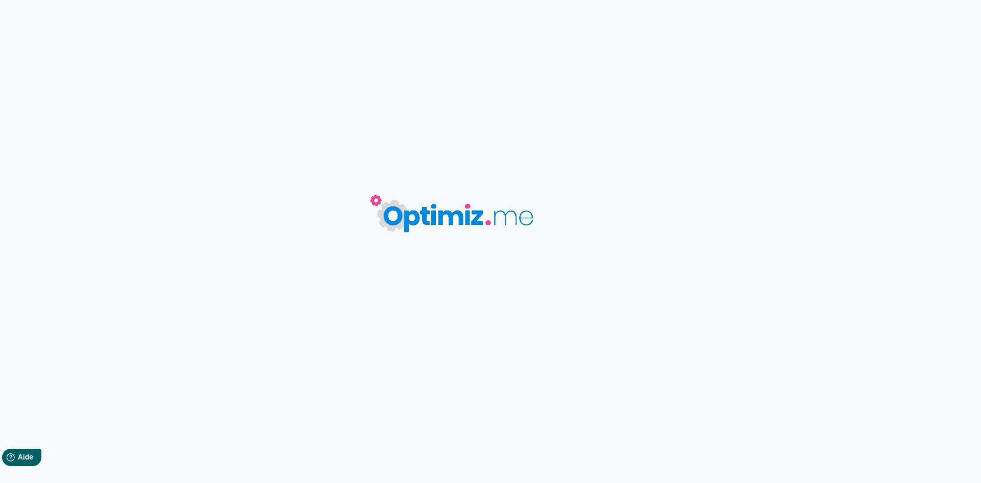
type input "[DATE] : activités et découvertes à faire avec les enfants"
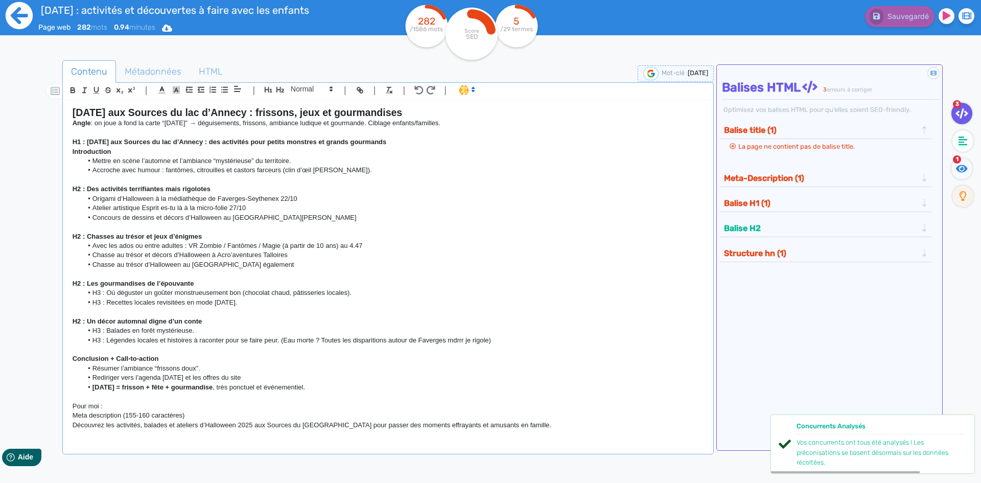
click at [18, 14] on icon at bounding box center [19, 16] width 28 height 28
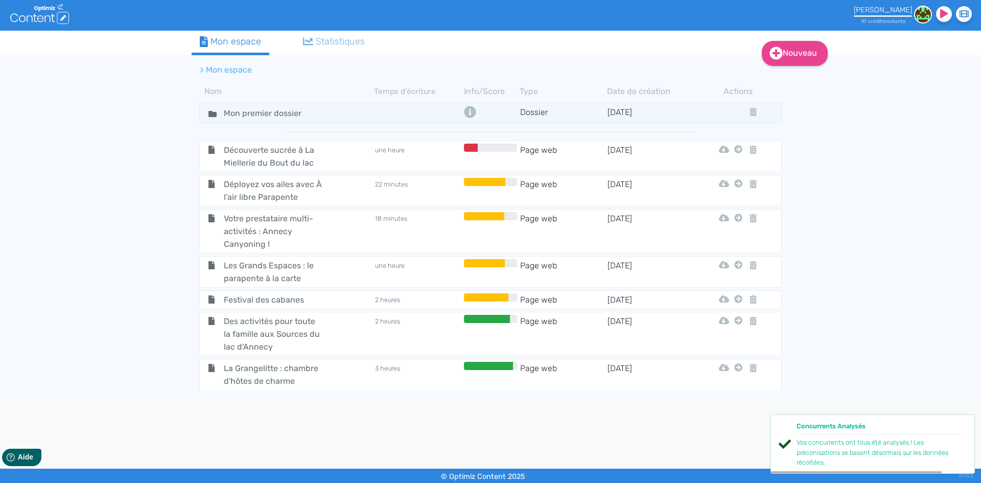
drag, startPoint x: 887, startPoint y: 290, endPoint x: 888, endPoint y: 309, distance: 18.9
click at [886, 305] on div "Nouveau Contenu Dossier Mon espace Statistiques > Mon espace Nom Temps d'écritu…" at bounding box center [490, 214] width 981 height 367
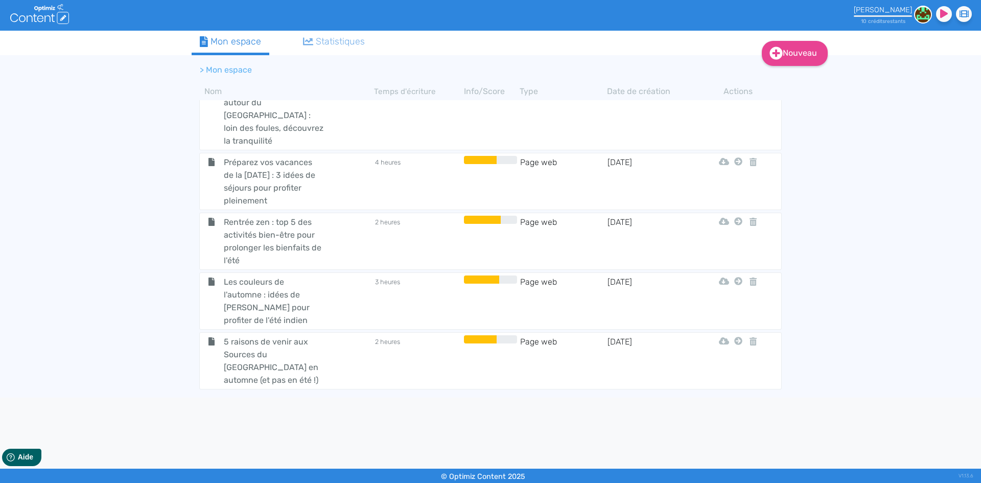
scroll to position [1141, 0]
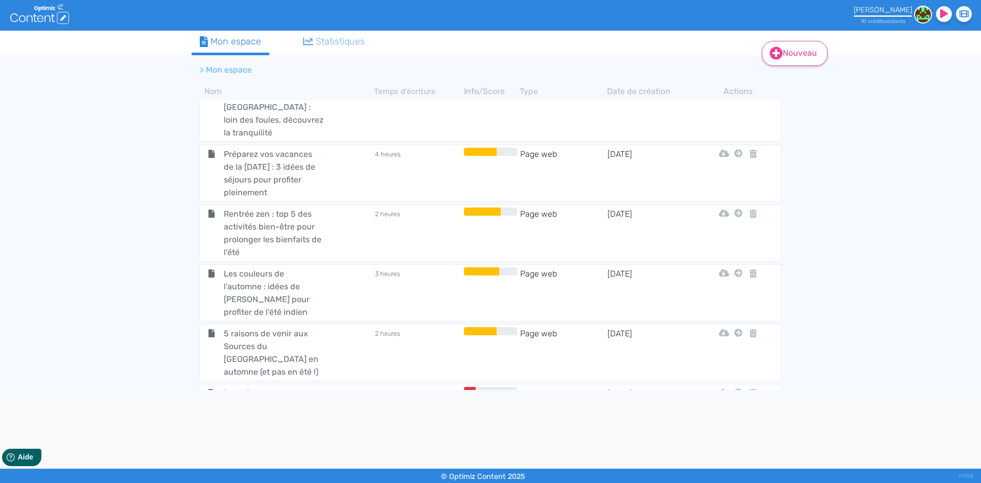
click at [788, 57] on link "Nouveau" at bounding box center [795, 53] width 66 height 25
click at [813, 85] on button "Contenu" at bounding box center [802, 79] width 82 height 16
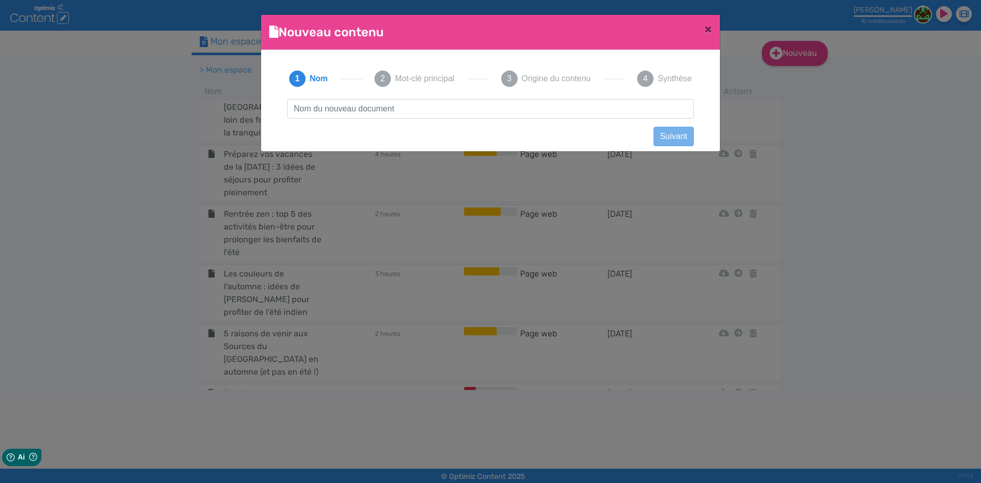
scroll to position [1, 0]
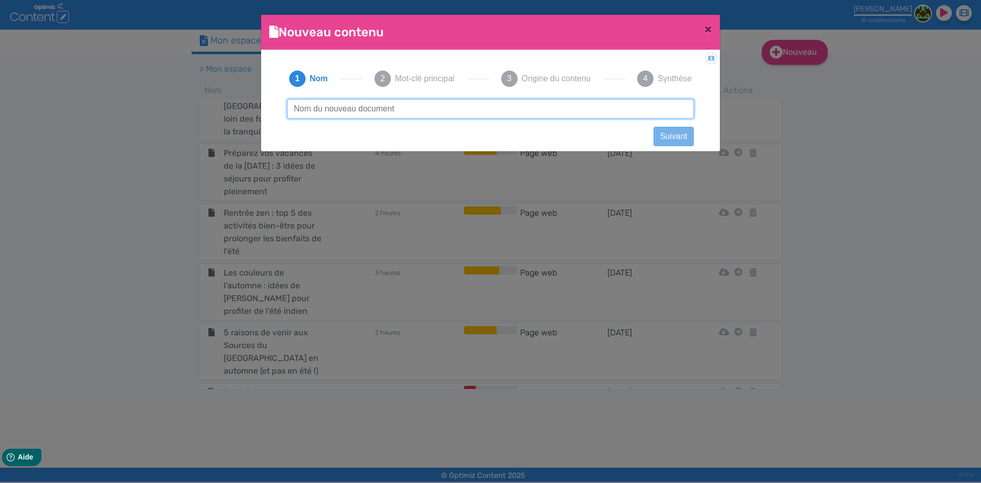
click at [337, 113] on input "text" at bounding box center [490, 108] width 407 height 19
paste input "Que faire pendant les vacances de la [DATE] en famille aux Sources du [GEOGRAPH…"
type input "Que faire pendant les vacances de la [DATE] en famille aux Sources du [GEOGRAPH…"
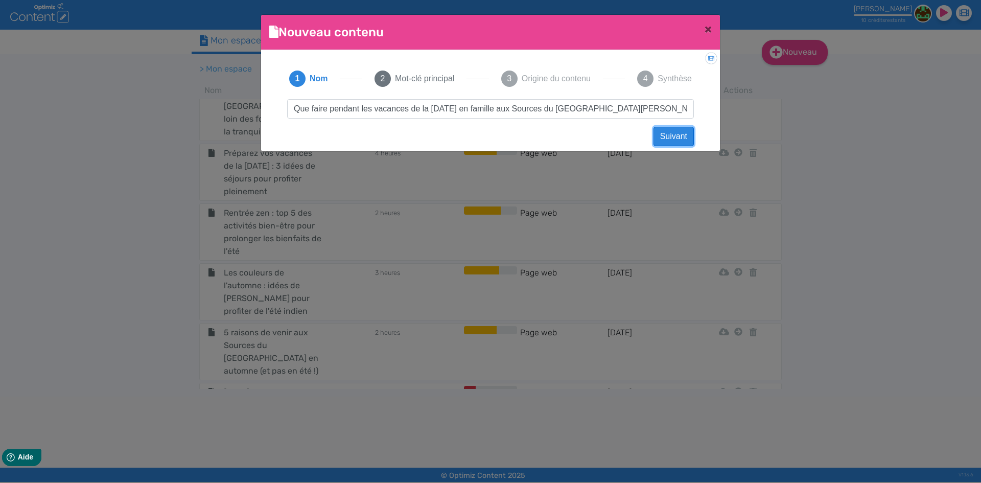
click at [670, 131] on button "Suivant" at bounding box center [674, 136] width 40 height 19
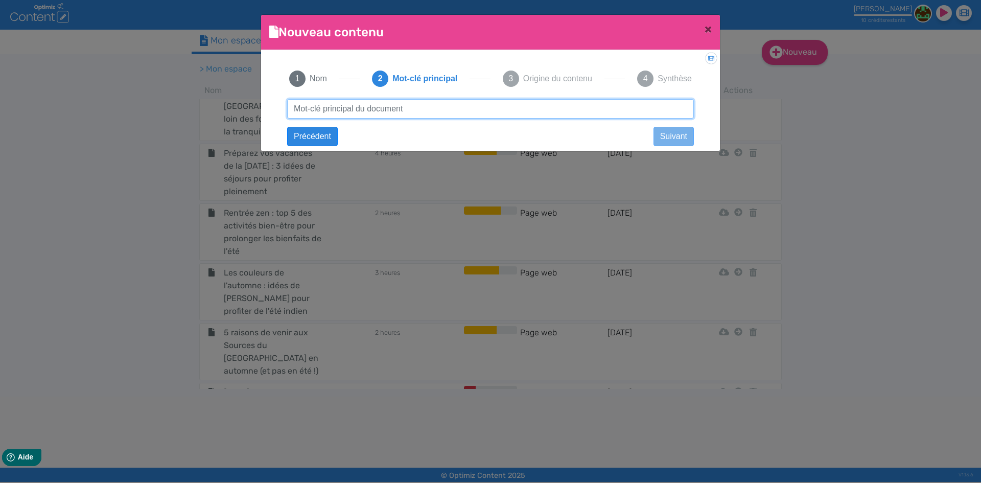
click at [432, 115] on input "text" at bounding box center [490, 108] width 407 height 19
click at [427, 111] on input "text" at bounding box center [490, 108] width 407 height 19
type input "[DATE]"
click button "Suivant" at bounding box center [0, 0] width 0 height 0
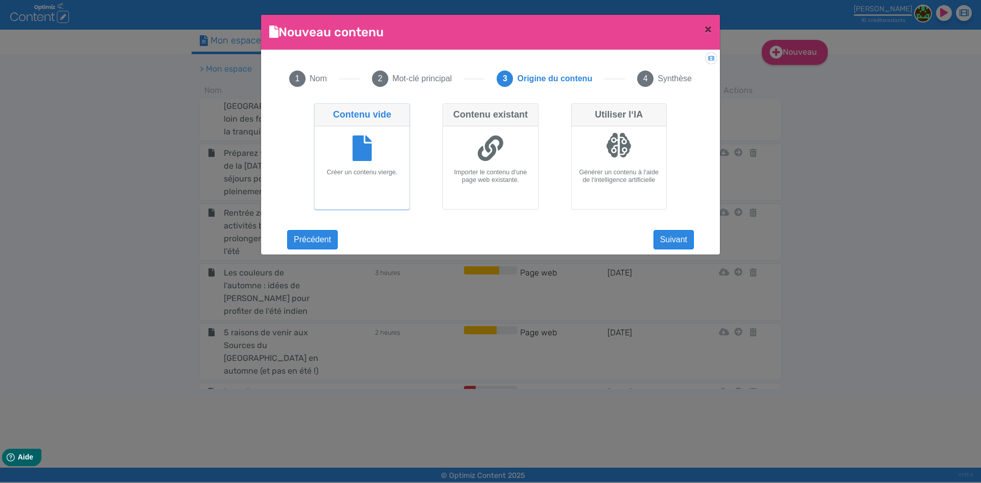
click at [367, 167] on div at bounding box center [362, 149] width 86 height 38
click at [321, 110] on input "Contenu vide Créer un contenu vierge." at bounding box center [317, 106] width 7 height 7
click at [367, 167] on div at bounding box center [362, 149] width 86 height 38
click at [321, 110] on input "Contenu vide Créer un contenu vierge." at bounding box center [317, 106] width 7 height 7
click at [661, 231] on button "Suivant" at bounding box center [674, 239] width 40 height 19
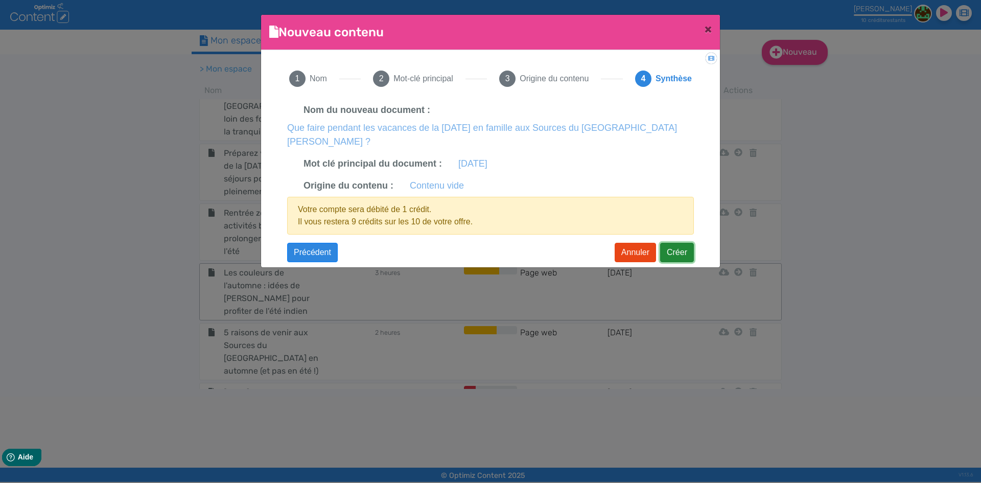
click at [676, 243] on button "Créer" at bounding box center [677, 252] width 34 height 19
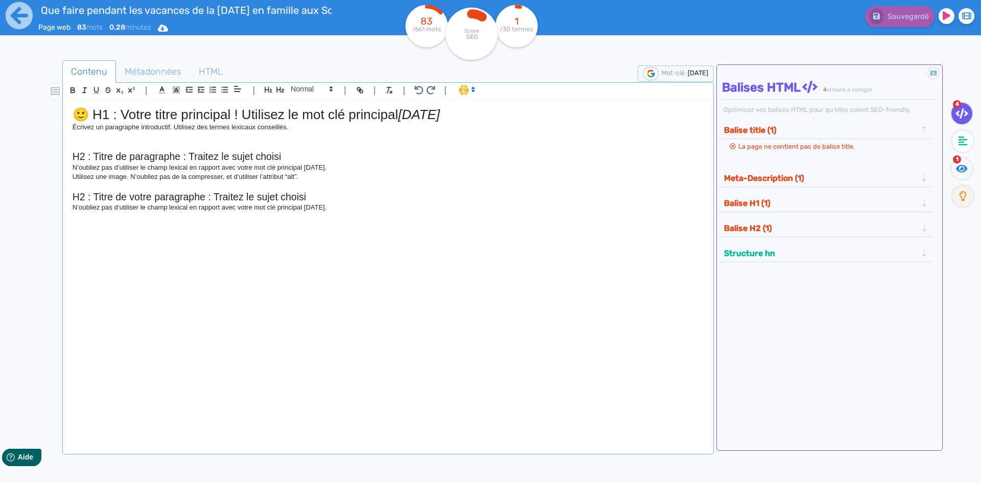
drag, startPoint x: 381, startPoint y: 212, endPoint x: 0, endPoint y: 45, distance: 416.2
click at [0, 45] on div "Que faire pendant les vacances de la [DATE] en famille aux Sources du [GEOGRAPH…" at bounding box center [490, 273] width 981 height 547
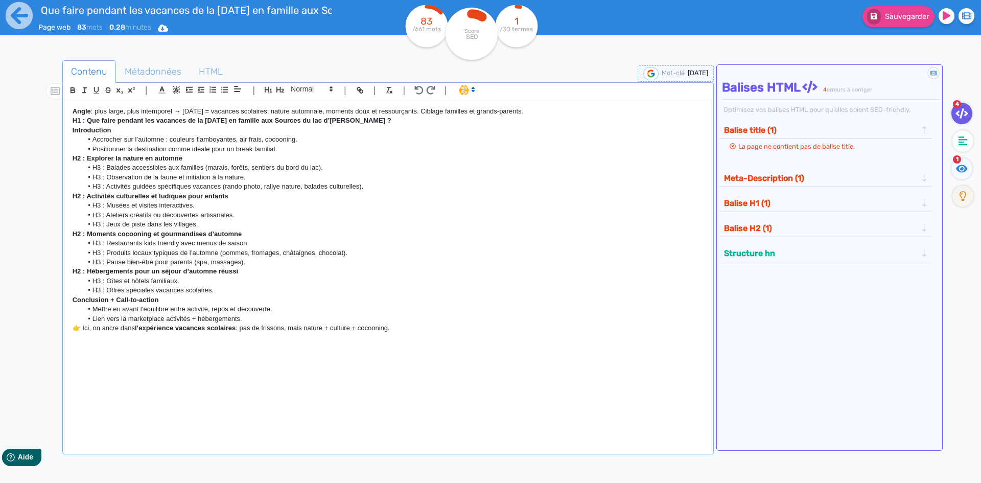
click at [553, 112] on p "Angle : plus large, plus intemporel → [DATE] = vacances scolaires, nature autom…" at bounding box center [388, 111] width 631 height 9
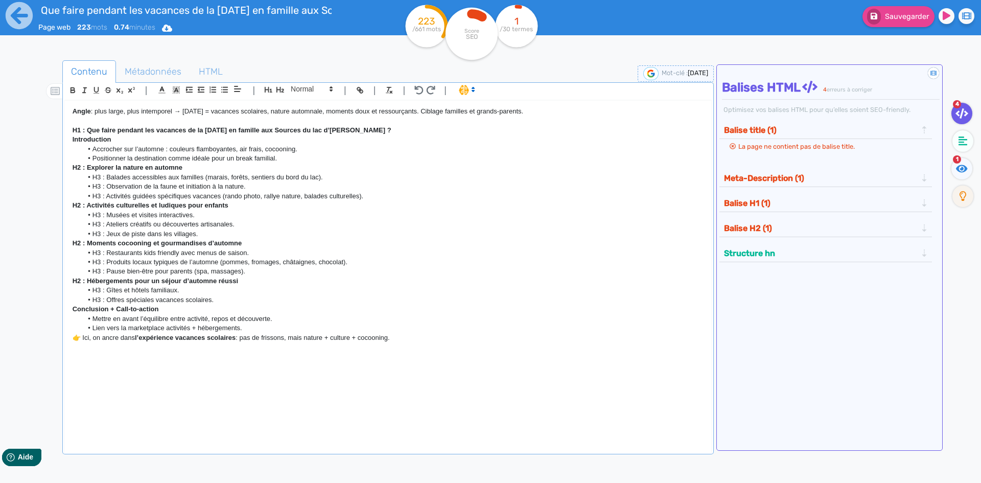
click at [125, 134] on p "H1 : Que faire pendant les vacances de la [DATE] en famille aux Sources du lac …" at bounding box center [388, 130] width 631 height 9
click at [319, 161] on li "Positionner la destination comme idéale pour un break familial." at bounding box center [392, 158] width 621 height 9
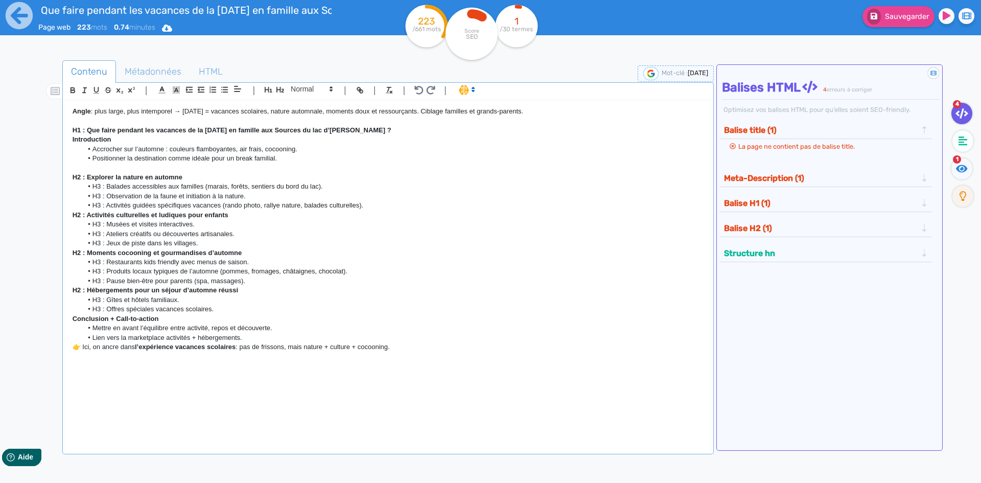
click at [359, 200] on li "H3 : Observation de la faune et initiation à la nature." at bounding box center [392, 196] width 621 height 9
click at [374, 205] on li "H3 : Activités guidées spécifiques vacances (rando photo, rallye nature, balade…" at bounding box center [392, 205] width 621 height 9
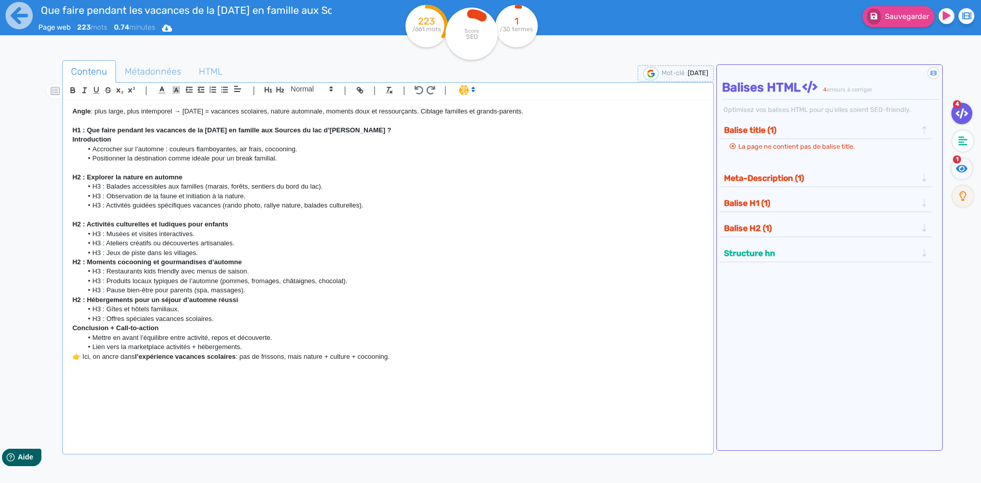
click at [254, 255] on li "H3 : Jeux de piste dans les villages." at bounding box center [392, 252] width 621 height 9
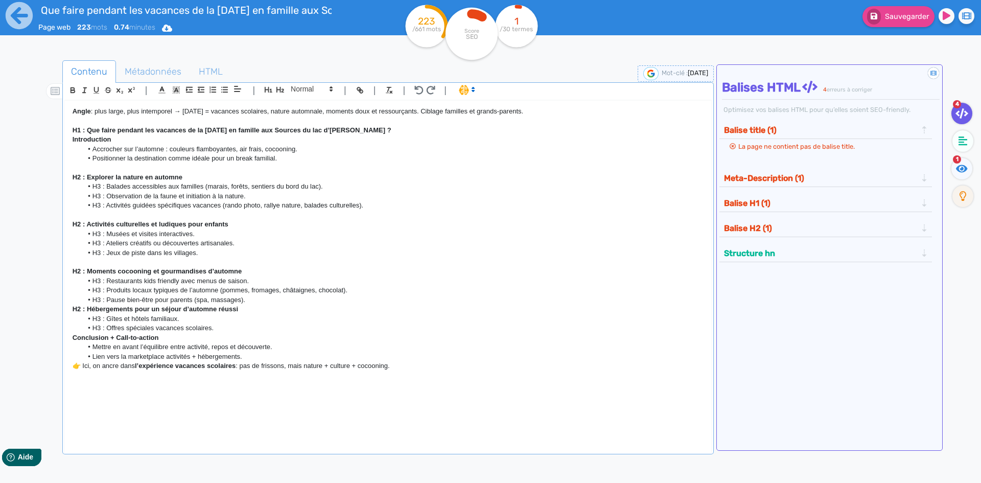
click at [295, 302] on li "H3 : Pause bien-être pour parents (spa, massages)." at bounding box center [392, 299] width 621 height 9
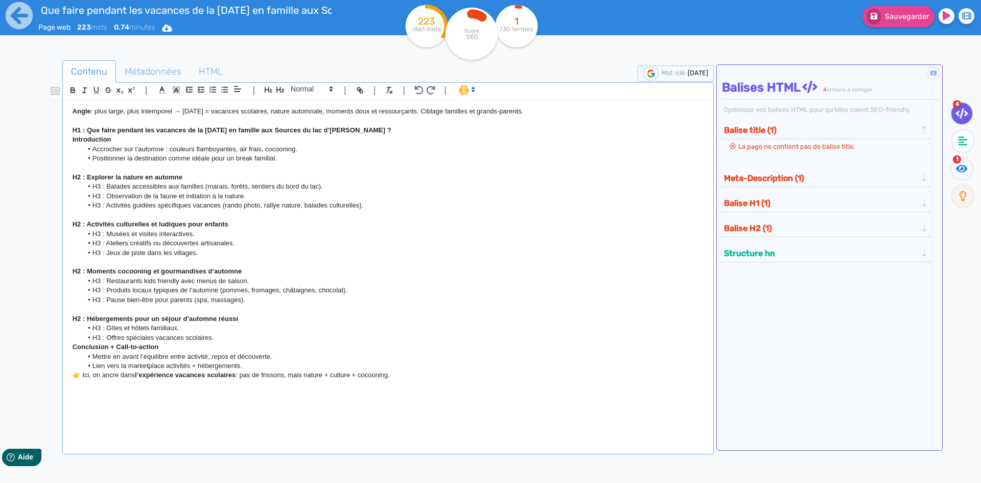
click at [246, 341] on li "H3 : Offres spéciales vacances scolaires." at bounding box center [392, 337] width 621 height 9
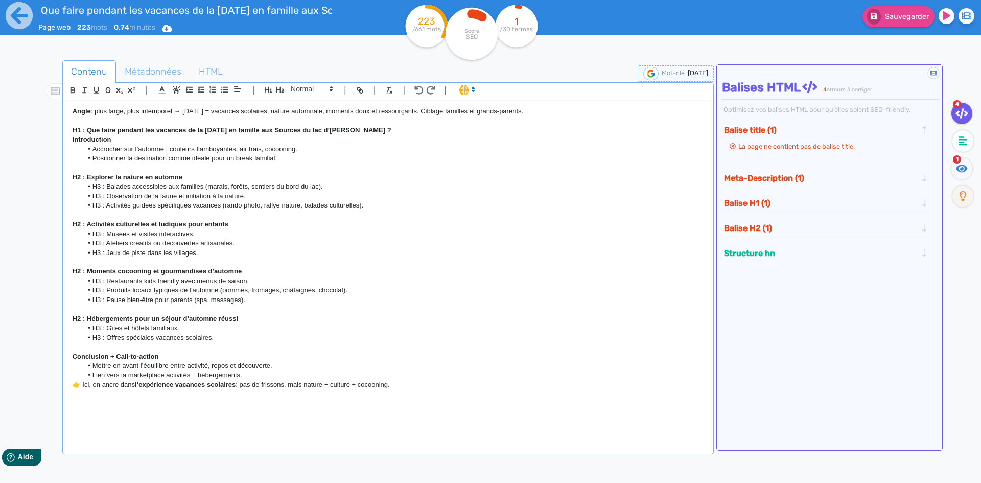
click at [85, 384] on p "👉 Ici, on ancre dans l’expérience vacances scolaires : pas de frissons, mais na…" at bounding box center [388, 384] width 631 height 9
click at [82, 386] on p "👉 Ici, on ancre dans l’expérience vacances scolaires : pas de frissons, mais na…" at bounding box center [388, 384] width 631 height 9
click at [261, 378] on li "Lien vers la marketplace activités + hébergements." at bounding box center [392, 375] width 621 height 9
drag, startPoint x: 192, startPoint y: 397, endPoint x: 0, endPoint y: 397, distance: 192.1
click at [0, 397] on div "Que faire pendant les vacances de la [DATE] en famille aux Sources du [GEOGRAPH…" at bounding box center [490, 273] width 981 height 547
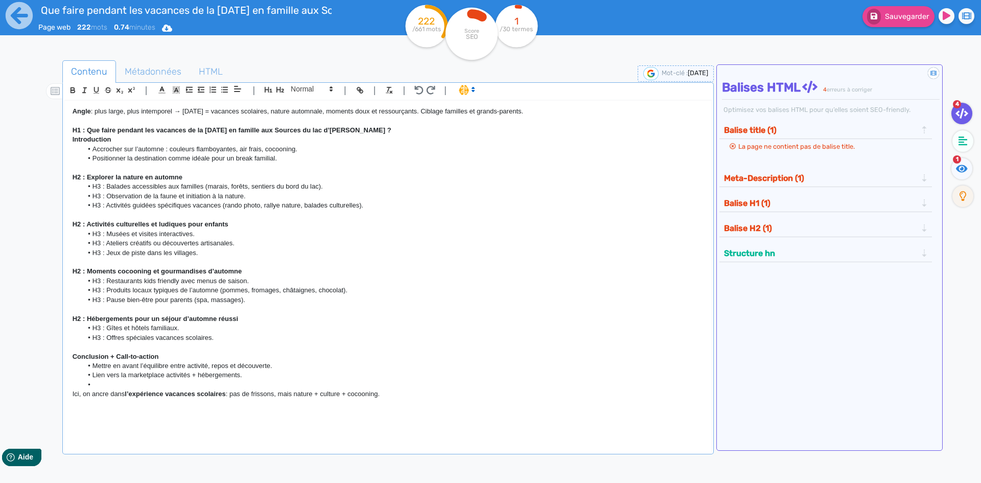
click at [213, 398] on p "Ici, on ancre dans l’expérience vacances scolaires : pas de frissons, mais natu…" at bounding box center [388, 393] width 631 height 9
drag, startPoint x: 235, startPoint y: 395, endPoint x: 294, endPoint y: 390, distance: 59.9
click at [294, 390] on p "Ici, on ancre dans l’expérience vacances scolaires : pas de frissons, mais natu…" at bounding box center [388, 393] width 631 height 9
click at [331, 395] on p "Ici, on ancre dans l’expérience vacances scolaires : nature + culture + cocooni…" at bounding box center [388, 393] width 631 height 9
click at [328, 394] on p "Ici, on ancre dans l’expérience vacances scolaires : nature + culture + cocooni…" at bounding box center [388, 393] width 631 height 9
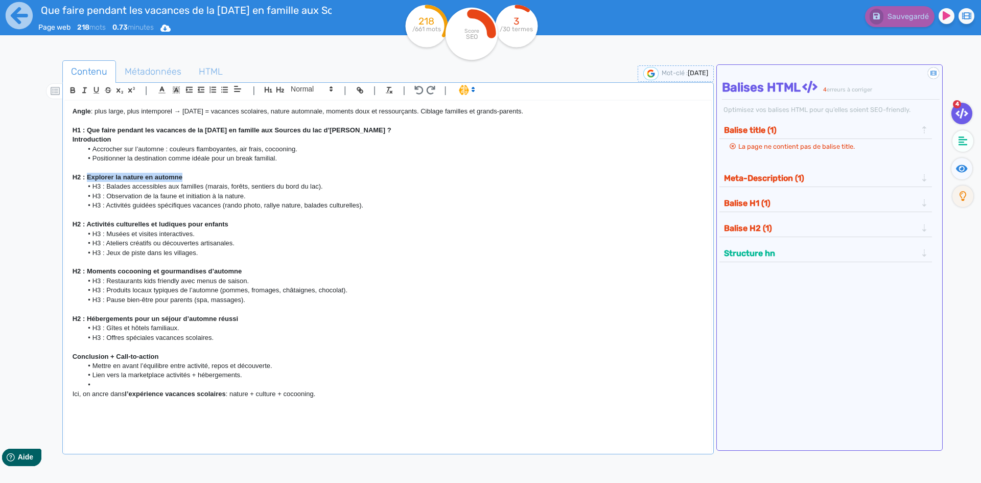
drag, startPoint x: 191, startPoint y: 175, endPoint x: 88, endPoint y: 176, distance: 102.7
click at [88, 176] on p "H2 : Explorer la nature en automne" at bounding box center [388, 177] width 631 height 9
click at [252, 251] on li "H3 : Jeux de piste dans les villages." at bounding box center [392, 252] width 621 height 9
drag, startPoint x: 204, startPoint y: 330, endPoint x: 196, endPoint y: 328, distance: 8.9
click at [196, 328] on ul "H3 : Gîtes et hôtels familiaux. H3 : Offres spéciales vacances scolaires." at bounding box center [388, 332] width 631 height 19
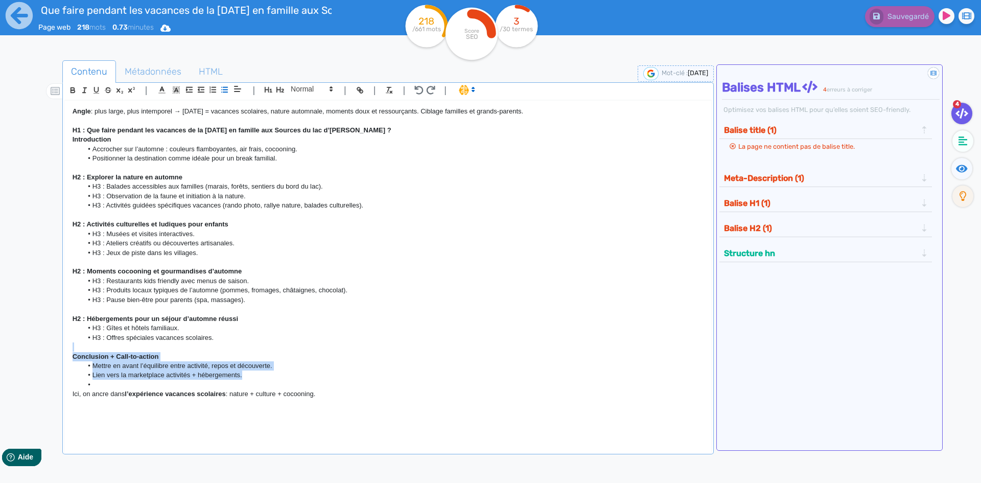
drag, startPoint x: 261, startPoint y: 377, endPoint x: 113, endPoint y: 344, distance: 150.9
click at [113, 344] on div "Angle : plus large, plus intemporel → [DATE] = vacances scolaires, nature autom…" at bounding box center [388, 270] width 646 height 338
click at [101, 381] on li at bounding box center [392, 384] width 621 height 9
drag, startPoint x: 258, startPoint y: 374, endPoint x: 73, endPoint y: 128, distance: 306.9
click at [73, 128] on div "Angle : plus large, plus intemporel → [DATE] = vacances scolaires, nature autom…" at bounding box center [388, 270] width 646 height 338
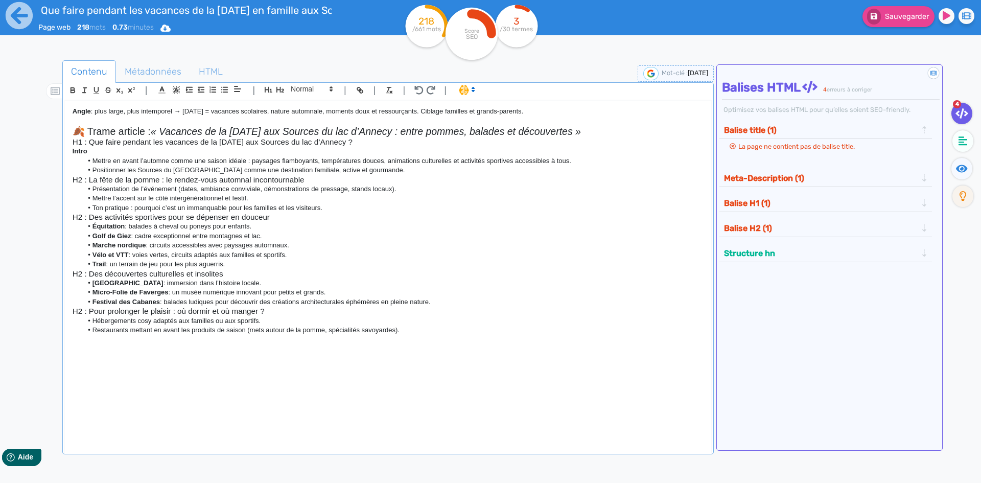
drag, startPoint x: 590, startPoint y: 130, endPoint x: 418, endPoint y: 132, distance: 171.7
click at [418, 132] on em "« Vacances de la [DATE] aux Sources du lac d’Annecy : entre pommes, balades et …" at bounding box center [366, 131] width 430 height 11
click at [500, 132] on em "« Vacances de la [DATE] aux Sources du lac d’Annecy : que faire avec vos petits…" at bounding box center [350, 131] width 398 height 11
click at [526, 133] on em "« Vacances de la [DATE] aux Sources du lac d’Annecy : que faire avec vos (petit…" at bounding box center [352, 131] width 402 height 11
click at [617, 175] on h3 "H2 : La fête de la pomme : le rendez-vous automnal incontournable" at bounding box center [388, 179] width 631 height 9
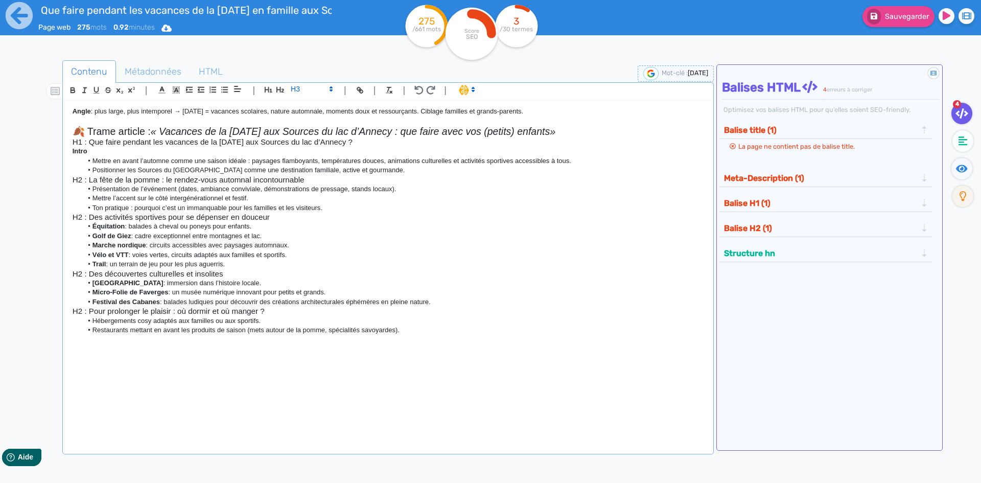
click at [73, 142] on h3 "H1 : Que faire pendant les vacances de la [DATE] aux Sources du lac d’Annecy ?" at bounding box center [388, 141] width 631 height 9
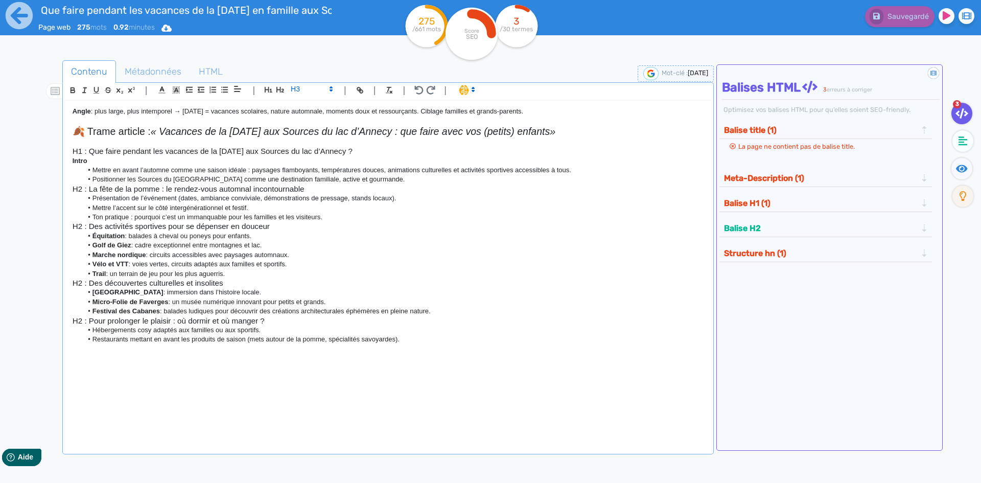
drag, startPoint x: 379, startPoint y: 154, endPoint x: 74, endPoint y: 148, distance: 305.7
click at [74, 148] on h3 "H1 : Que faire pendant les vacances de la [DATE] aux Sources du lac d’Annecy ?" at bounding box center [388, 151] width 631 height 9
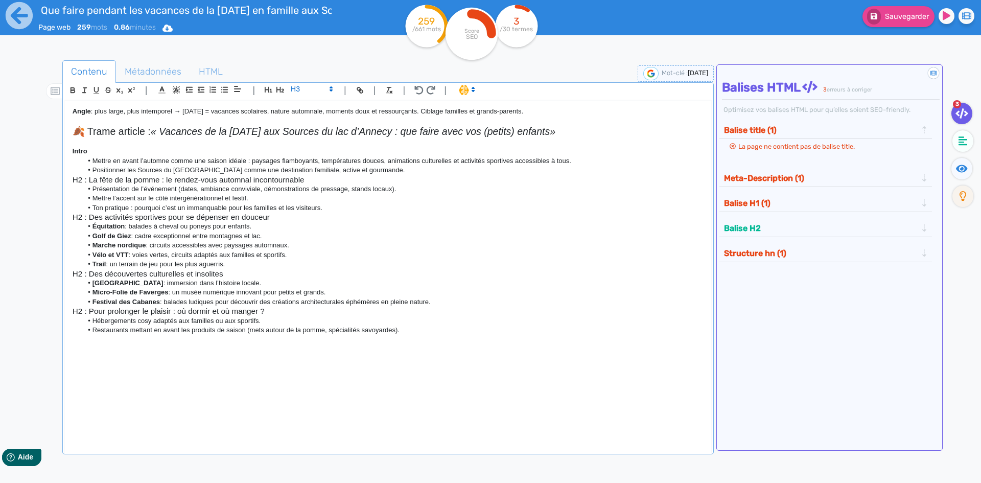
click at [395, 167] on li "Positionner les Sources du [GEOGRAPHIC_DATA] comme une destination familiale, a…" at bounding box center [392, 170] width 621 height 9
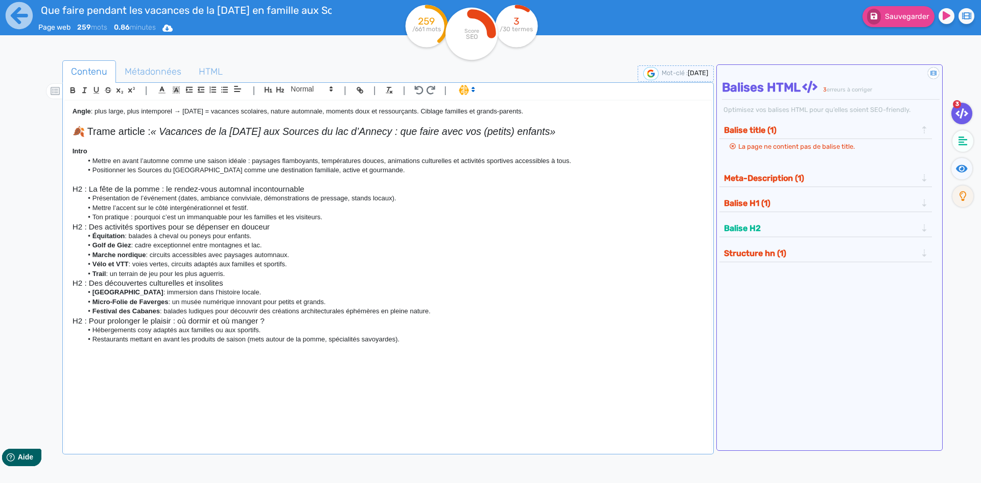
click at [331, 217] on li "Ton pratique : pourquoi c’est un immanquable pour les familles et les visiteurs." at bounding box center [392, 217] width 621 height 9
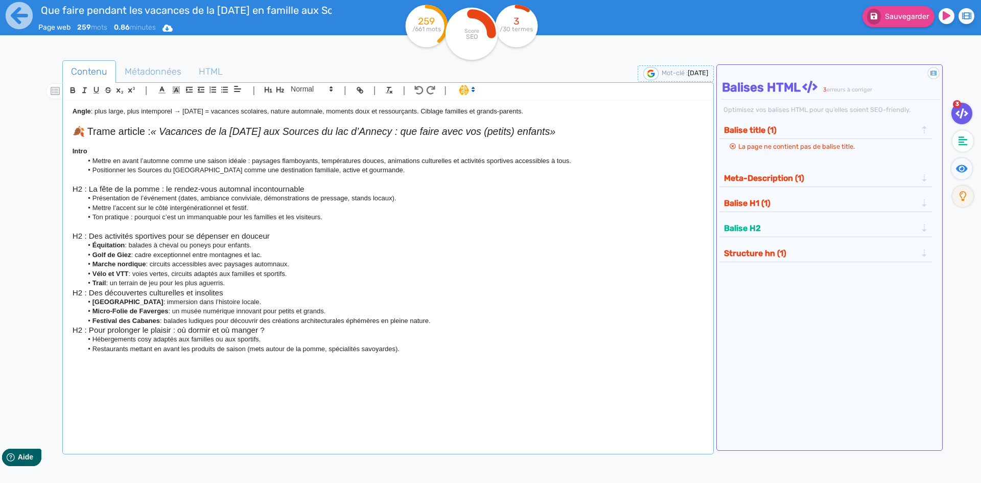
click at [249, 286] on li "Trail : un terrain de jeu pour les plus aguerris." at bounding box center [392, 283] width 621 height 9
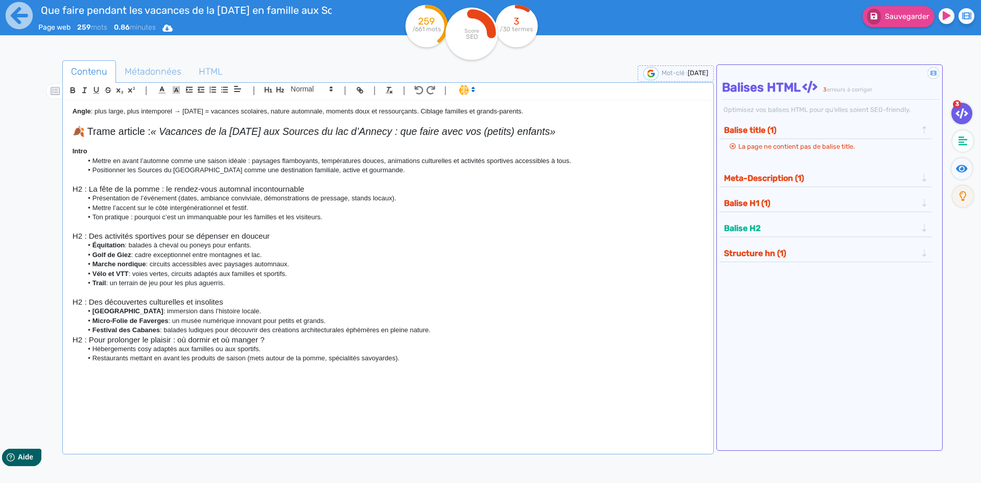
click at [462, 332] on li "Festival des Cabanes : balades ludiques pour découvrir des créations architectu…" at bounding box center [392, 330] width 621 height 9
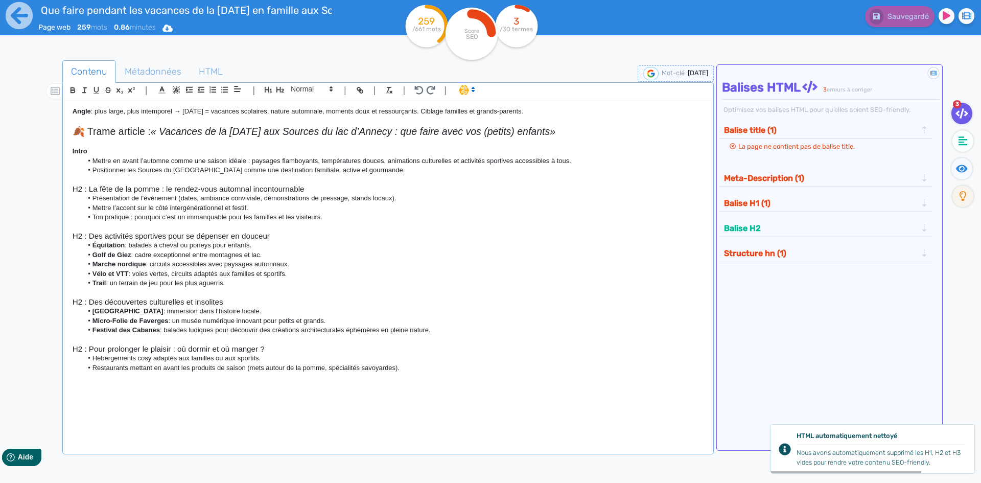
drag, startPoint x: 346, startPoint y: 321, endPoint x: 176, endPoint y: 319, distance: 169.7
click at [176, 319] on li "Micro-Folie de Faverges : un musée numérique innovant pour petits et grands." at bounding box center [392, 320] width 621 height 9
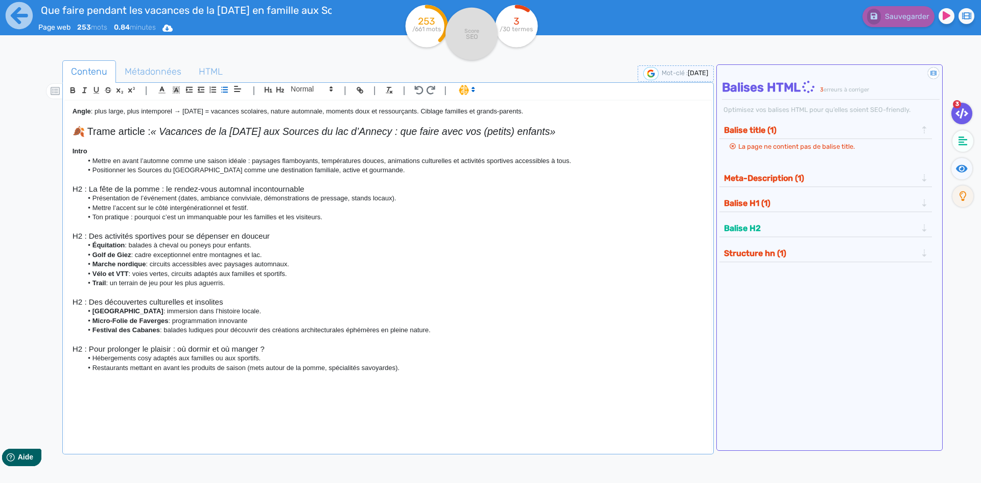
click at [164, 331] on li "Festival des Cabanes : balades ludiques pour découvrir des créations architectu…" at bounding box center [392, 330] width 621 height 9
click at [165, 331] on li "Festival des Cabanes : balades ludiques pour découvrir des créations architectu…" at bounding box center [392, 330] width 621 height 9
click at [264, 358] on li "Hébergements cosy adaptés aux familles ou aux sportifs." at bounding box center [392, 358] width 621 height 9
drag, startPoint x: 267, startPoint y: 357, endPoint x: 207, endPoint y: 365, distance: 60.3
click at [207, 365] on ul "Hébergements cosy adaptés aux familles ou aux sportifs. Restaurants mettant en …" at bounding box center [388, 363] width 631 height 19
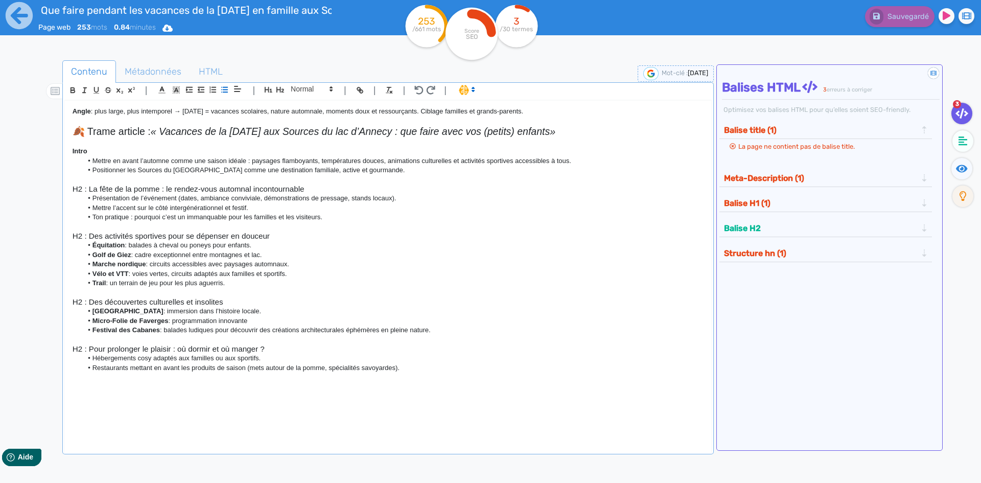
click at [264, 272] on li "Vélo et VTT : voies vertes, circuits adaptés aux familles et sportifs." at bounding box center [392, 273] width 621 height 9
drag, startPoint x: 311, startPoint y: 264, endPoint x: 70, endPoint y: 265, distance: 241.2
click at [70, 265] on div "Angle : plus large, plus intemporel → [DATE] = vacances scolaires, nature autom…" at bounding box center [388, 270] width 646 height 338
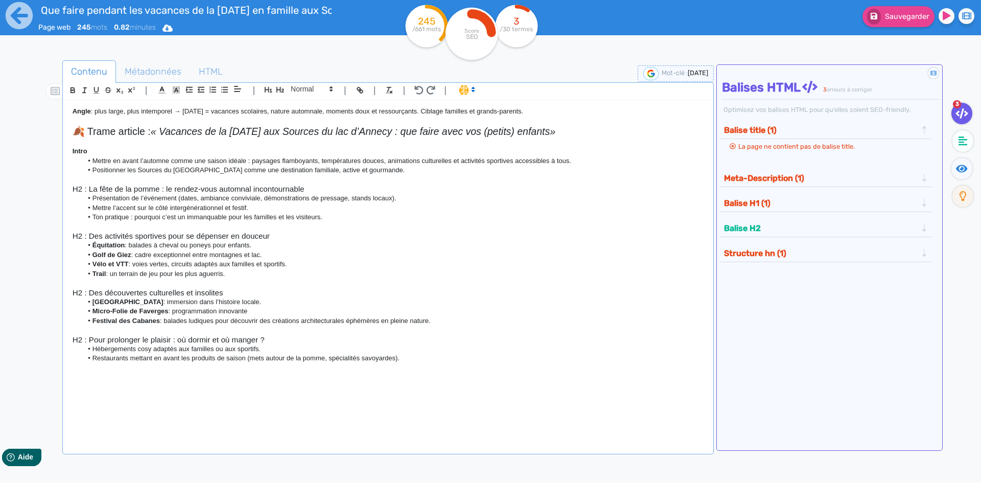
drag, startPoint x: 232, startPoint y: 274, endPoint x: 41, endPoint y: 271, distance: 190.6
click at [41, 271] on div "Contenu Métadonnées HTML | | H3 H4 H5 H6 Normal | | | | Angle : plus large, plu…" at bounding box center [506, 303] width 952 height 490
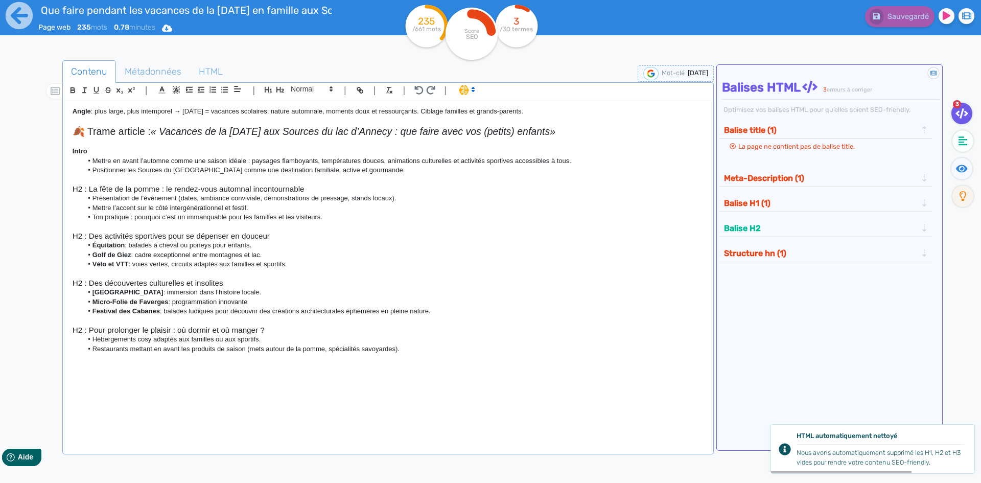
click at [446, 309] on li "Festival des Cabanes : balades ludiques pour découvrir des créations architectu…" at bounding box center [392, 311] width 621 height 9
click at [453, 320] on p at bounding box center [388, 320] width 631 height 9
click at [310, 371] on div "Angle : plus large, plus intemporel → [DATE] = vacances scolaires, nature autom…" at bounding box center [388, 270] width 646 height 338
click at [298, 231] on p at bounding box center [388, 226] width 631 height 9
click at [307, 241] on li "Équitation : balades à cheval ou poneys pour enfants." at bounding box center [392, 245] width 621 height 9
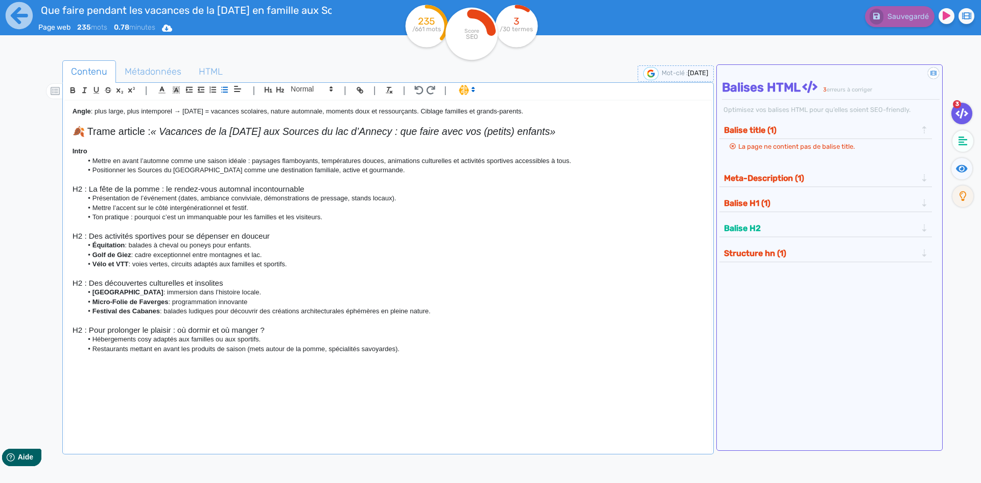
click at [313, 235] on h3 "H2 : Des activités sportives pour se dépenser en douceur" at bounding box center [388, 235] width 631 height 9
click at [235, 280] on h3 "H2 : Des découvertes culturelles et insolites" at bounding box center [388, 283] width 631 height 9
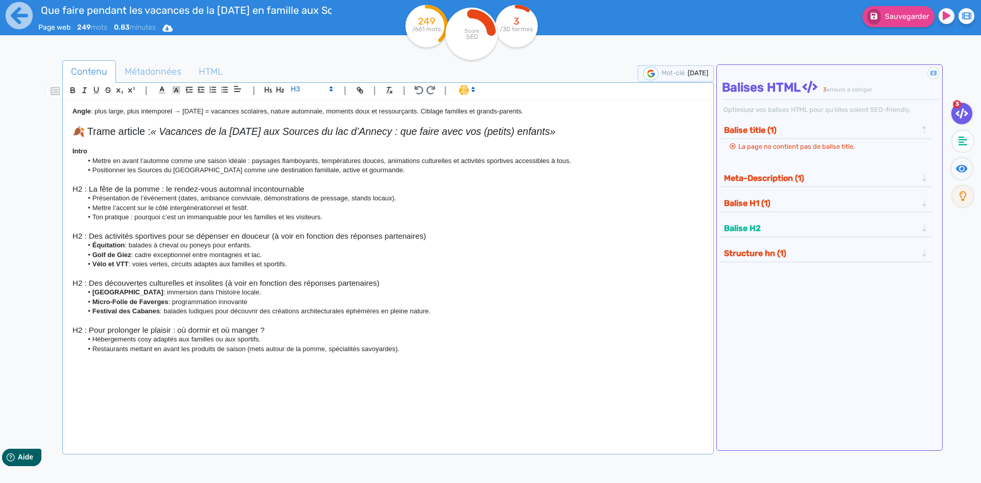
click at [426, 350] on li "Restaurants mettant en avant les produits de saison (mets autour de la pomme, s…" at bounding box center [392, 348] width 621 height 9
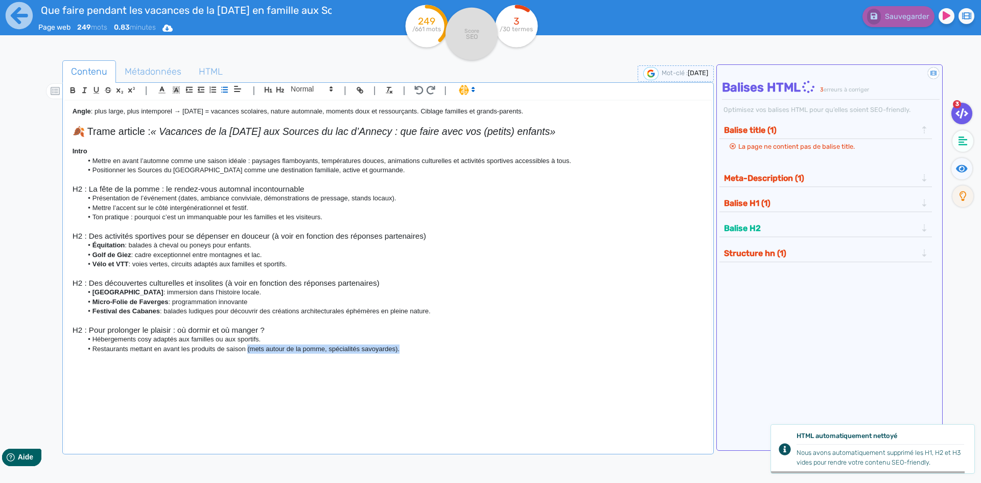
drag, startPoint x: 426, startPoint y: 350, endPoint x: 248, endPoint y: 352, distance: 177.9
click at [248, 352] on li "Restaurants mettant en avant les produits de saison (mets autour de la pomme, s…" at bounding box center [392, 348] width 621 height 9
